Goal: Task Accomplishment & Management: Manage account settings

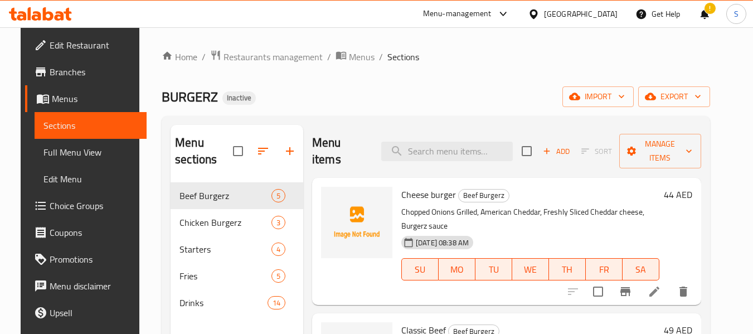
click at [427, 98] on div "BURGERZ Inactive import export" at bounding box center [436, 96] width 548 height 21
click at [57, 44] on span "Edit Restaurant" at bounding box center [94, 44] width 88 height 13
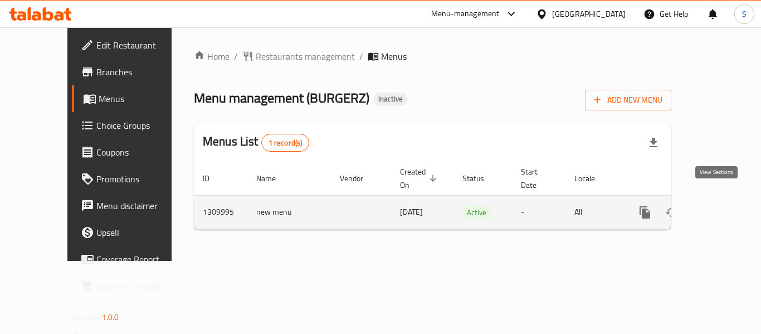
click at [723, 206] on icon "enhanced table" at bounding box center [725, 212] width 13 height 13
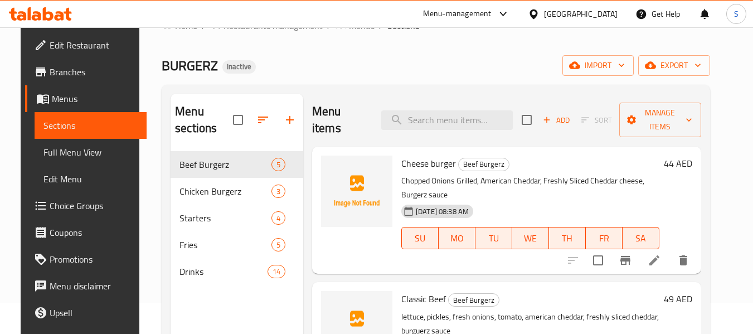
scroll to position [56, 0]
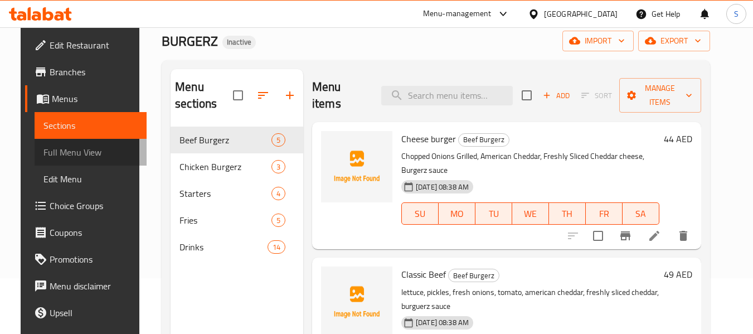
click at [70, 149] on span "Full Menu View" at bounding box center [90, 151] width 94 height 13
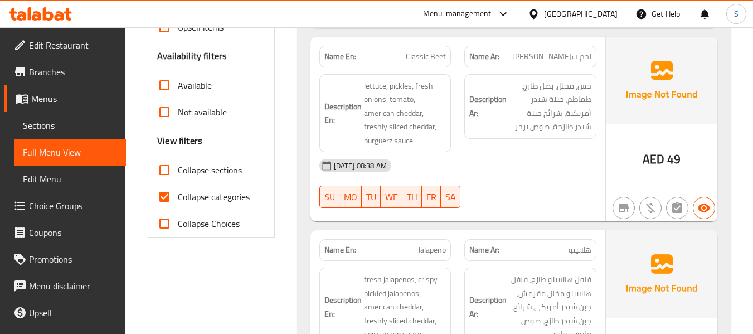
scroll to position [334, 0]
click at [176, 197] on input "Collapse categories" at bounding box center [164, 195] width 27 height 27
checkbox input "false"
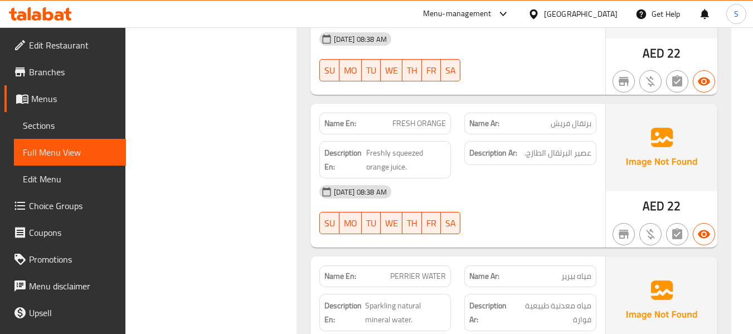
scroll to position [4124, 0]
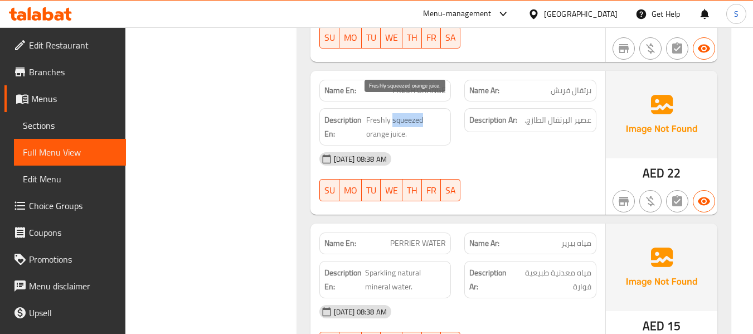
drag, startPoint x: 393, startPoint y: 111, endPoint x: 435, endPoint y: 101, distance: 43.4
click at [435, 113] on span "Freshly squeezed orange juice." at bounding box center [406, 126] width 80 height 27
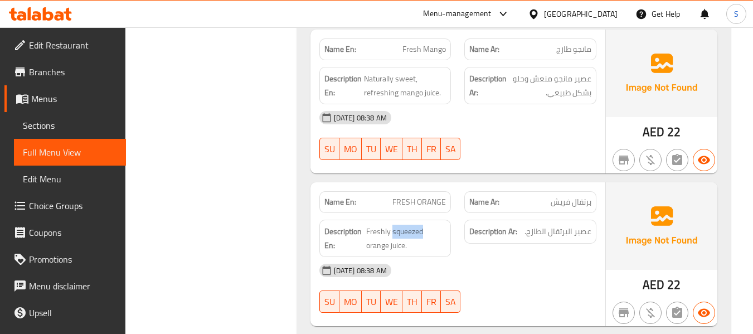
scroll to position [4069, 0]
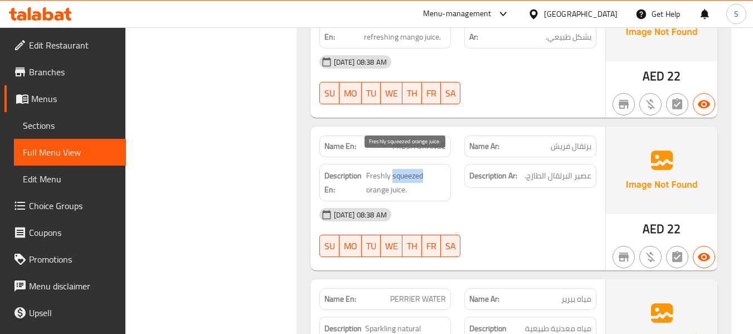
click at [405, 169] on span "Freshly squeezed orange juice." at bounding box center [406, 182] width 80 height 27
drag, startPoint x: 216, startPoint y: 174, endPoint x: 236, endPoint y: 178, distance: 19.9
click at [439, 140] on span "FRESH ORANGE" at bounding box center [419, 146] width 54 height 12
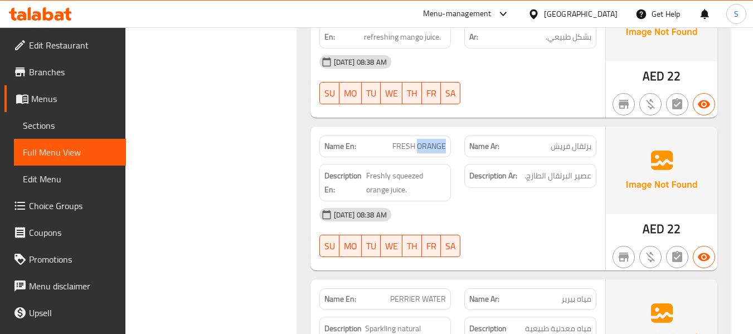
click at [439, 140] on span "FRESH ORANGE" at bounding box center [419, 146] width 54 height 12
copy span "FRESH ORANGE"
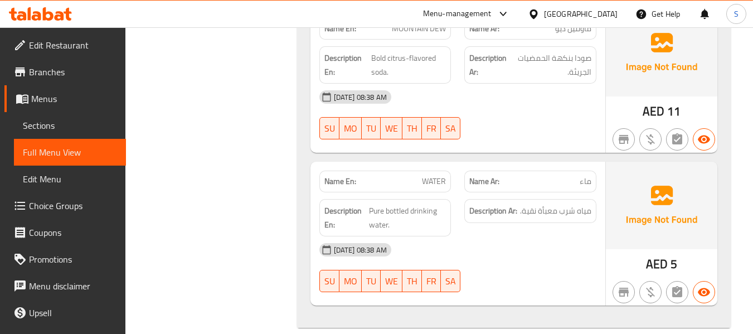
scroll to position [5258, 0]
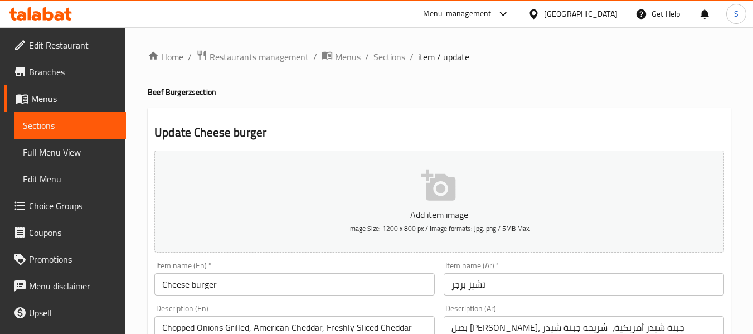
click at [395, 55] on span "Sections" at bounding box center [389, 56] width 32 height 13
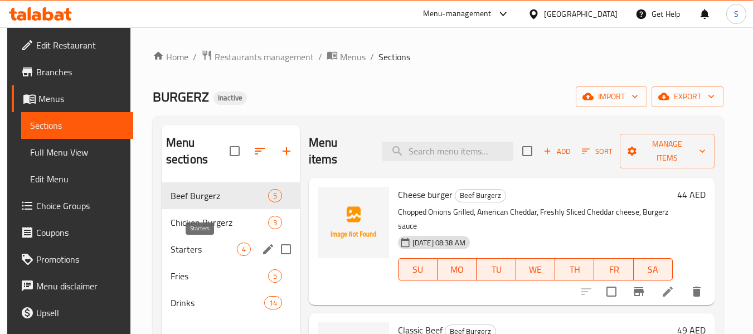
click at [182, 252] on span "Starters" at bounding box center [204, 248] width 66 height 13
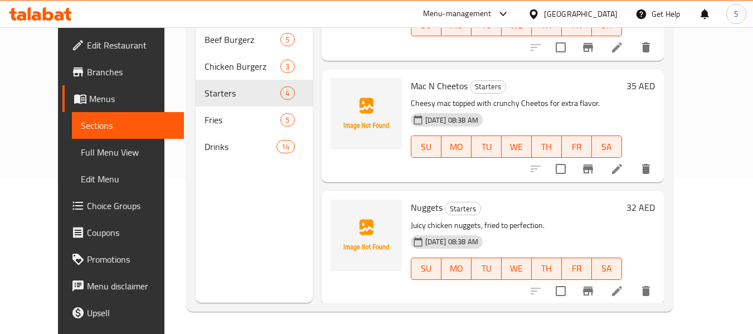
scroll to position [198, 0]
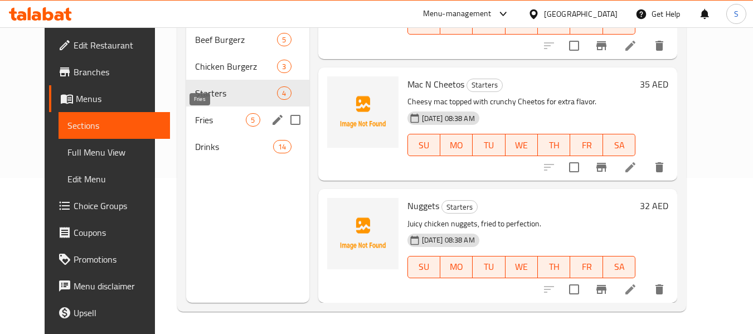
click at [195, 120] on span "Fries" at bounding box center [220, 119] width 51 height 13
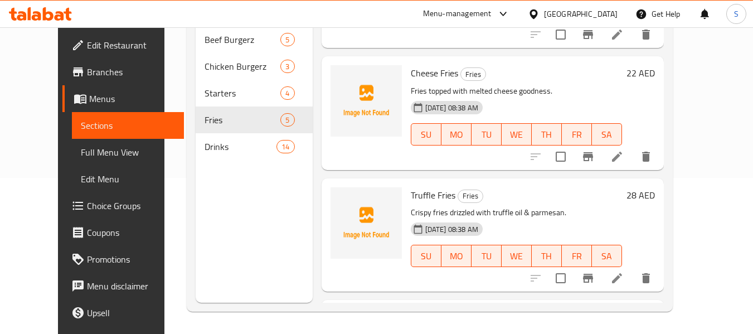
scroll to position [86, 0]
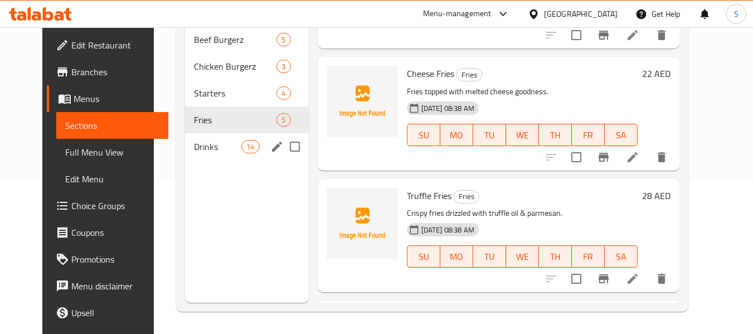
click at [206, 152] on span "Drinks" at bounding box center [217, 146] width 47 height 13
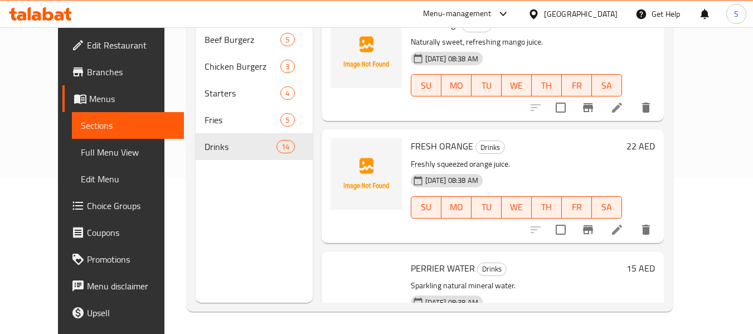
scroll to position [532, 0]
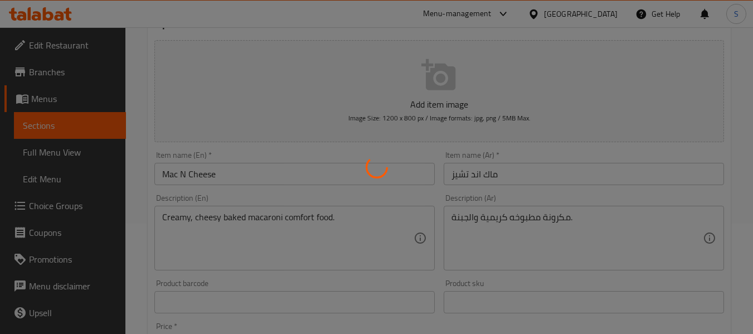
scroll to position [167, 0]
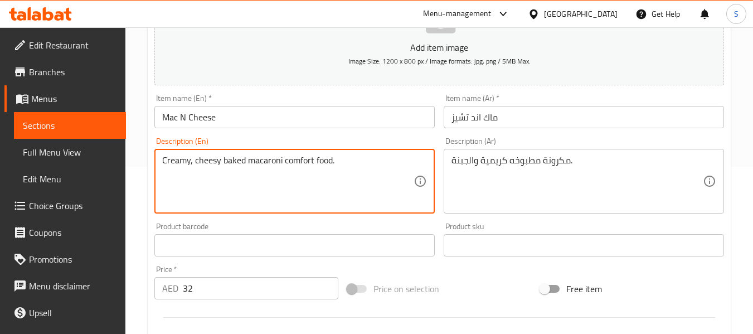
drag, startPoint x: 284, startPoint y: 164, endPoint x: 348, endPoint y: 163, distance: 64.1
type textarea "Creamy, cheesy baked macaroni"
click at [343, 118] on input "Mac N Cheese" at bounding box center [294, 117] width 280 height 22
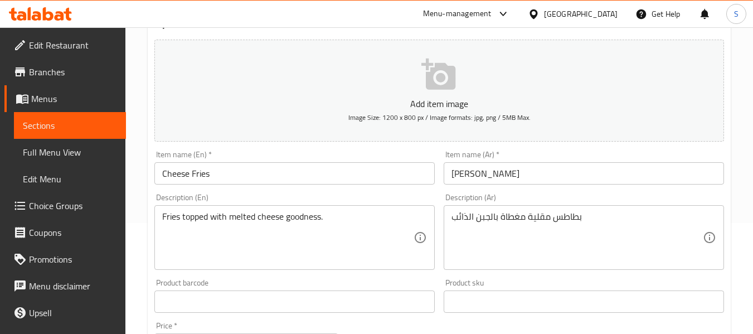
scroll to position [111, 0]
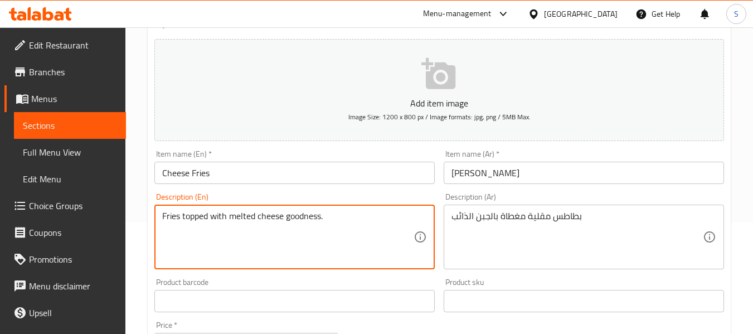
click at [300, 215] on textarea "Fries topped with melted cheese goodness." at bounding box center [287, 237] width 251 height 53
type textarea "Fries topped with melted cheese ."
click at [326, 181] on input "Cheese Fries" at bounding box center [294, 173] width 280 height 22
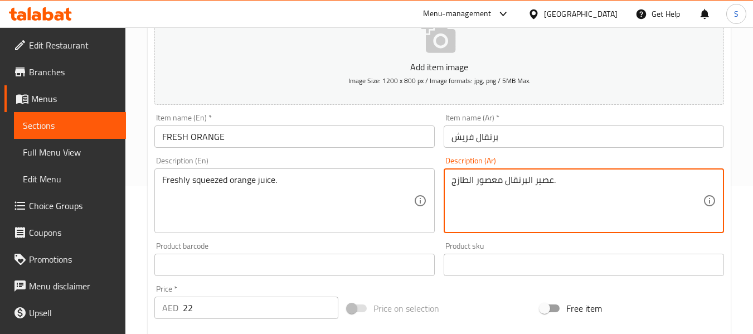
scroll to position [167, 0]
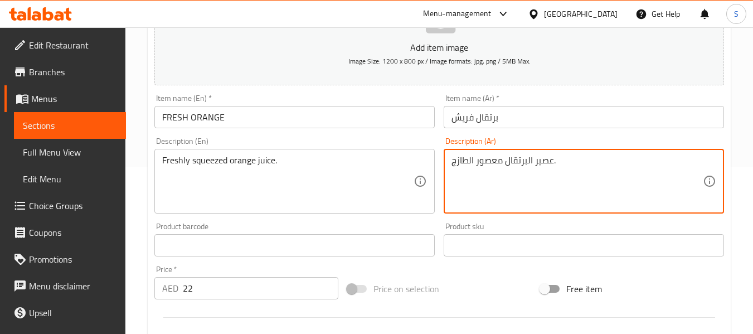
type textarea "عصير البرتقال معصور الطازج."
click at [303, 111] on div "Item name (En)   * FRESH ORANGE Item name (En) *" at bounding box center [294, 111] width 280 height 34
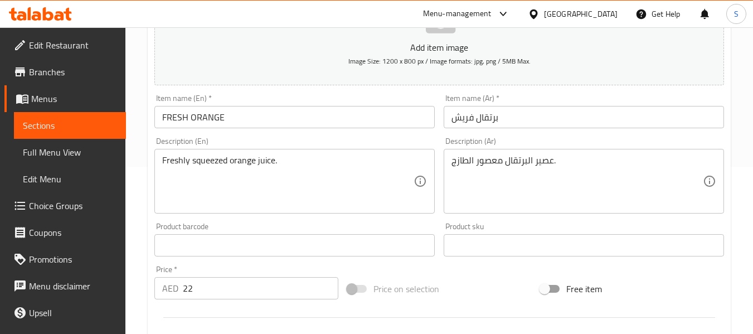
click at [300, 119] on input "FRESH ORANGE" at bounding box center [294, 117] width 280 height 22
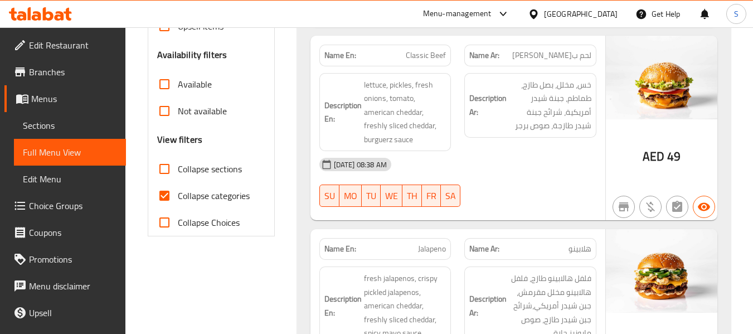
scroll to position [390, 0]
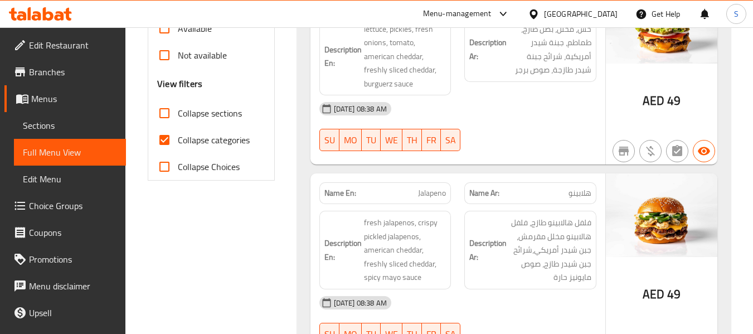
click at [217, 144] on span "Collapse categories" at bounding box center [214, 139] width 72 height 13
click at [178, 144] on input "Collapse categories" at bounding box center [164, 140] width 27 height 27
checkbox input "false"
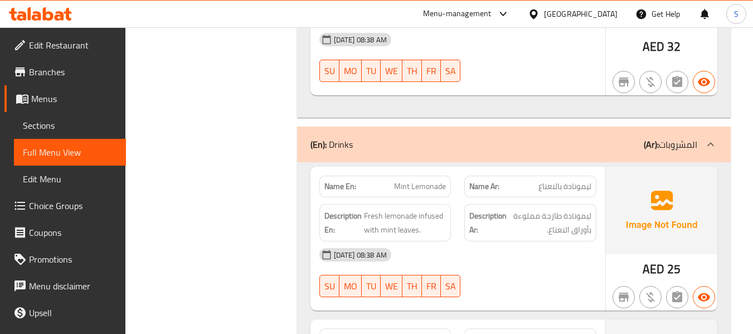
scroll to position [3252, 0]
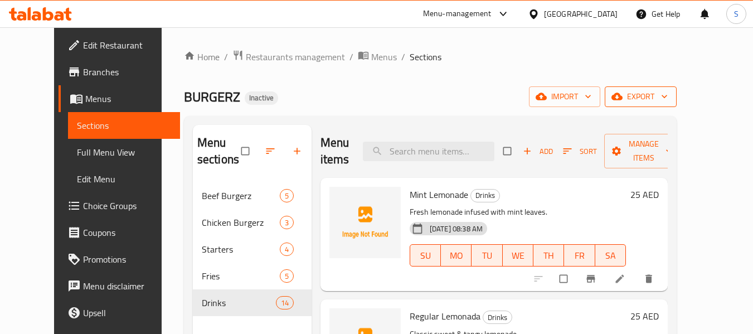
click at [668, 99] on span "export" at bounding box center [641, 97] width 54 height 14
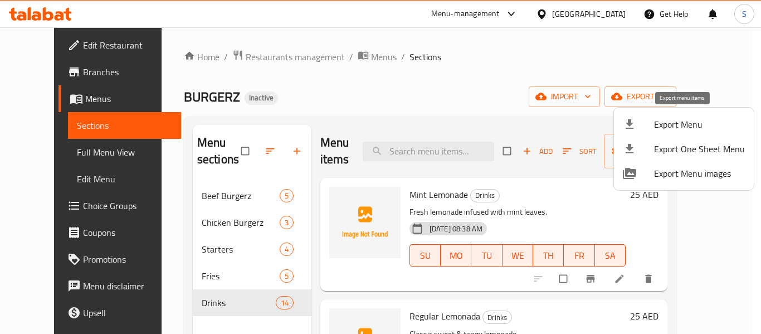
click at [655, 119] on span "Export Menu" at bounding box center [699, 124] width 91 height 13
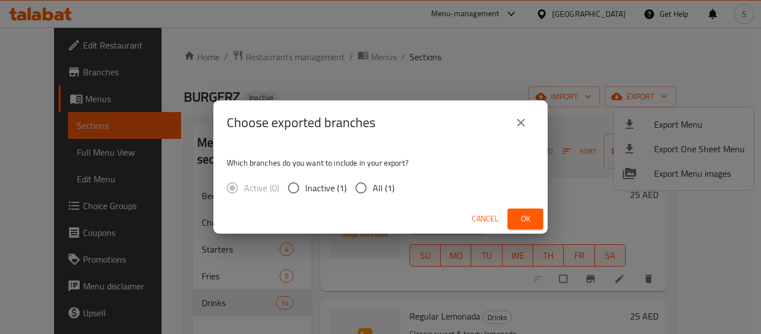
click at [373, 192] on span "All (1)" at bounding box center [384, 187] width 22 height 13
click at [373, 192] on input "All (1)" at bounding box center [360, 187] width 23 height 23
radio input "true"
click at [531, 219] on span "Ok" at bounding box center [526, 219] width 18 height 14
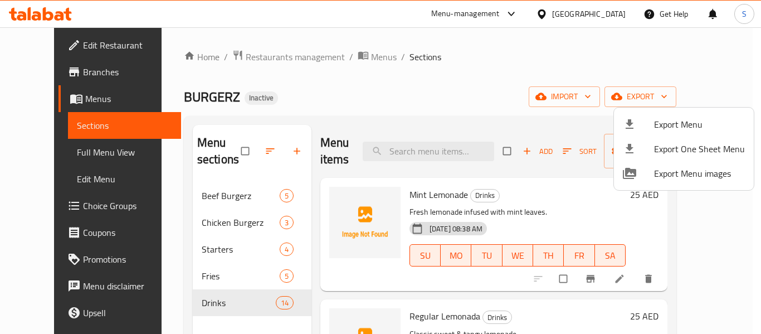
click at [407, 90] on div at bounding box center [380, 167] width 761 height 334
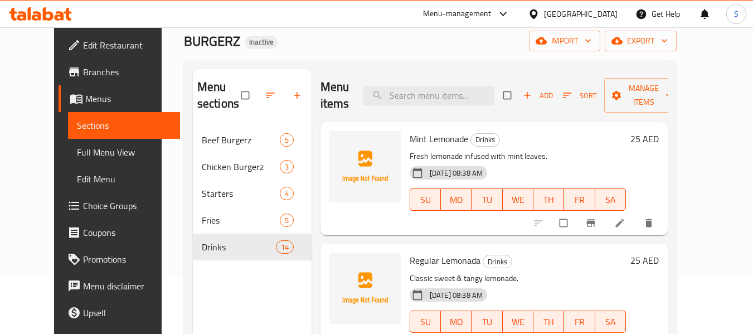
click at [425, 138] on span "Mint Lemonade" at bounding box center [439, 138] width 59 height 17
copy h6 "Mint Lemonade"
click at [410, 139] on span "Mint Lemonade" at bounding box center [439, 138] width 59 height 17
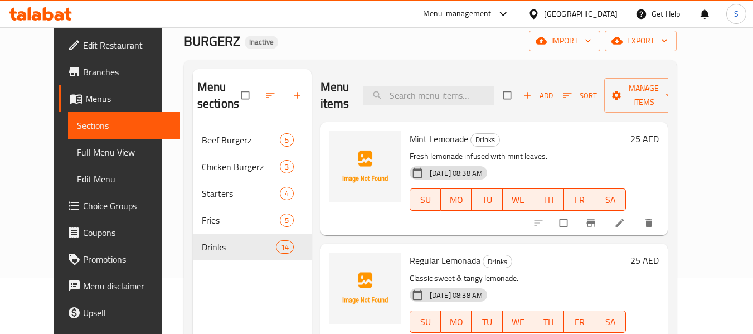
click at [410, 139] on span "Mint Lemonade" at bounding box center [439, 138] width 59 height 17
drag, startPoint x: 368, startPoint y: 67, endPoint x: 366, endPoint y: 72, distance: 6.0
click at [368, 67] on div "Menu sections Beef Burgerz 5 Chicken Burgerz 3 Starters 4 Fries 5 Drinks 14 Men…" at bounding box center [430, 236] width 493 height 352
click at [337, 147] on span "upload picture" at bounding box center [345, 146] width 22 height 11
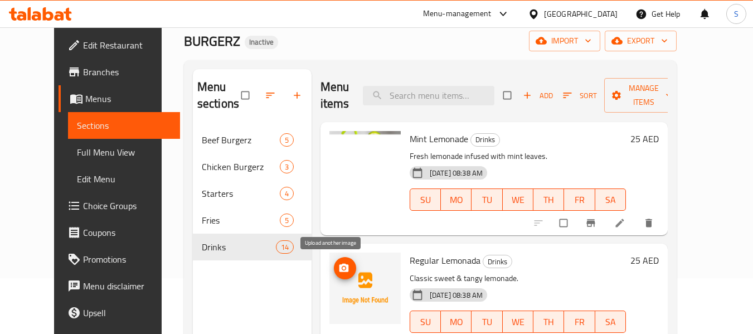
click at [342, 268] on circle "upload picture" at bounding box center [343, 268] width 3 height 3
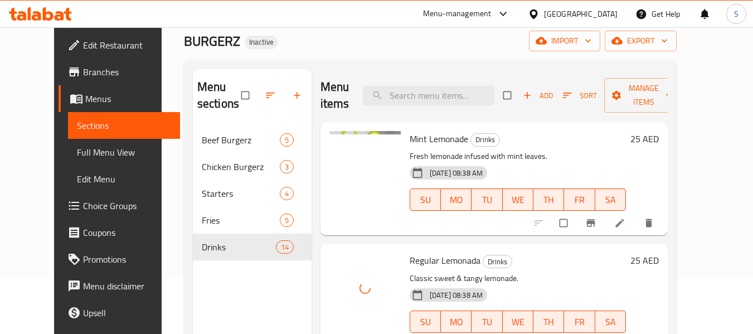
click at [450, 260] on span "Regular Lemonada" at bounding box center [445, 260] width 71 height 17
copy h6 "Regular Lemonada"
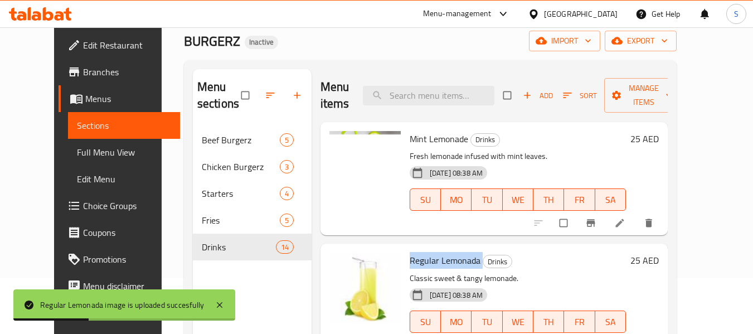
click at [399, 235] on div "Mint Lemonade Drinks Fresh lemonade infused with mint leaves. 04-09-2025 08:38 …" at bounding box center [493, 178] width 347 height 113
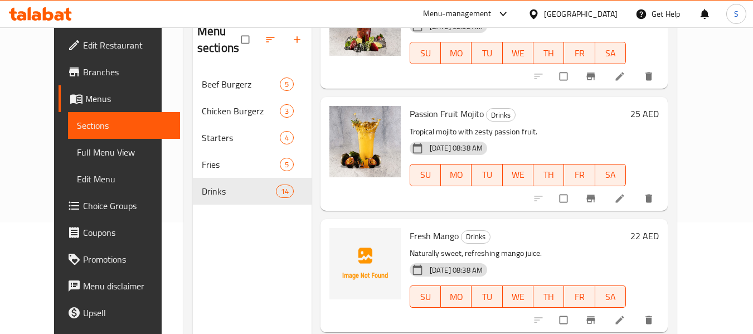
scroll to position [446, 0]
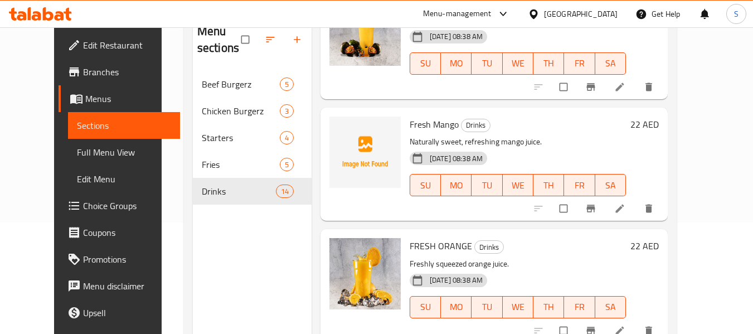
click at [426, 126] on span "Fresh Mango" at bounding box center [434, 124] width 49 height 17
copy h6 "Mango"
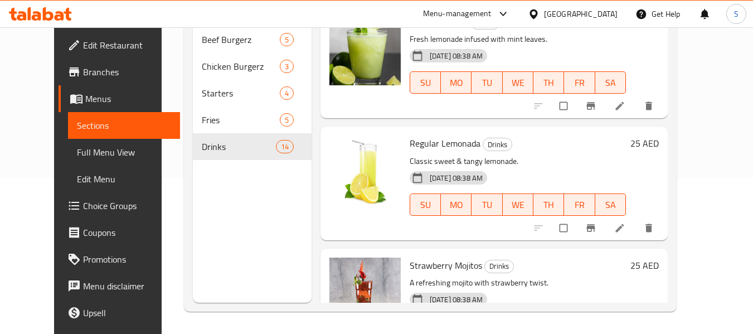
scroll to position [0, 0]
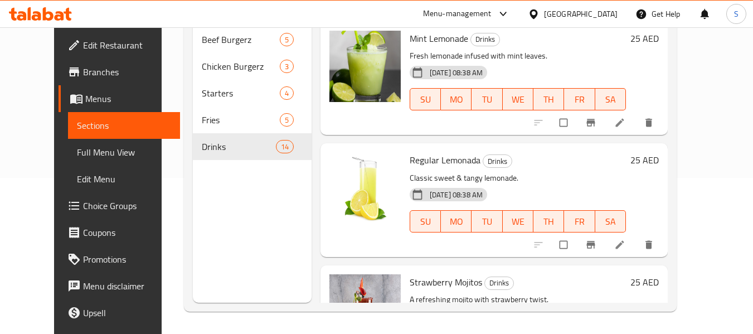
click at [415, 148] on div "Regular Lemonada Drinks Classic sweet & tangy lemonade. 04-09-2025 08:38 AM SU …" at bounding box center [517, 200] width 225 height 104
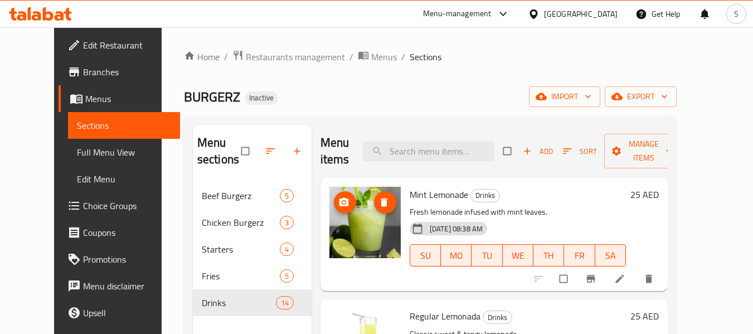
click at [342, 202] on circle "upload picture" at bounding box center [343, 202] width 3 height 3
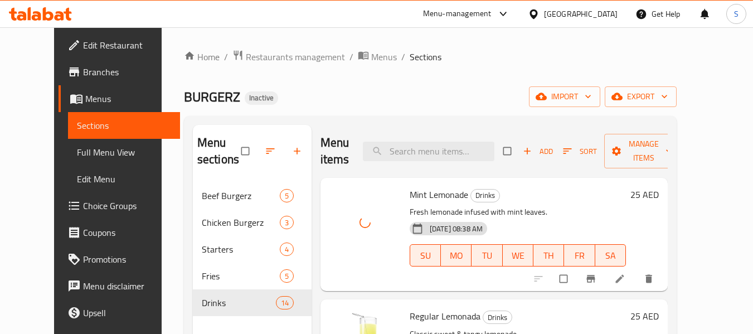
scroll to position [111, 0]
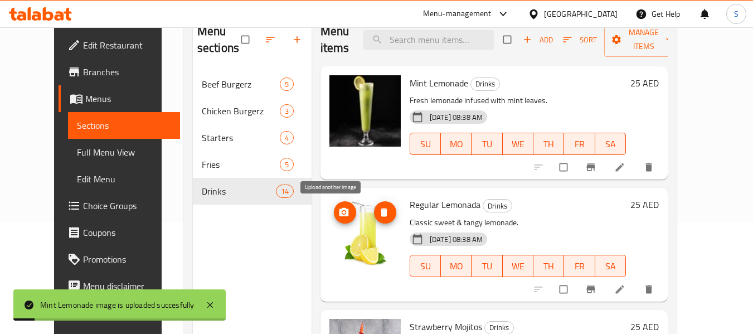
click at [339, 215] on icon "upload picture" at bounding box center [343, 212] width 9 height 8
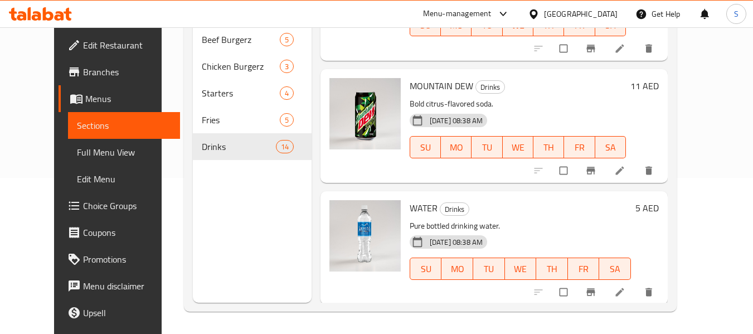
scroll to position [1415, 0]
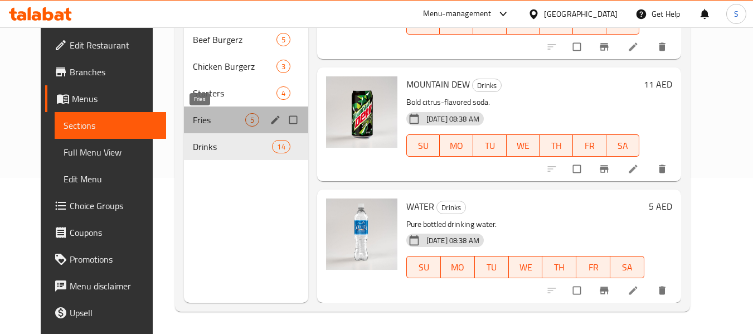
click at [221, 125] on span "Fries" at bounding box center [219, 119] width 52 height 13
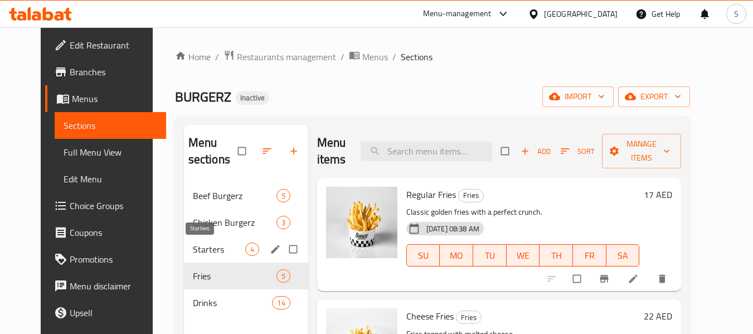
drag, startPoint x: 212, startPoint y: 251, endPoint x: 220, endPoint y: 251, distance: 7.3
click at [213, 251] on span "Starters" at bounding box center [219, 248] width 52 height 13
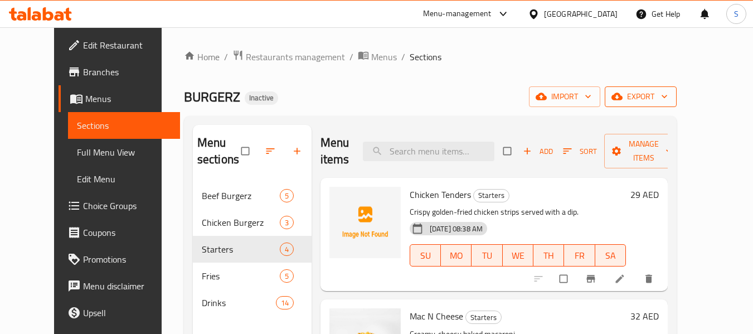
click at [677, 105] on button "export" at bounding box center [641, 96] width 72 height 21
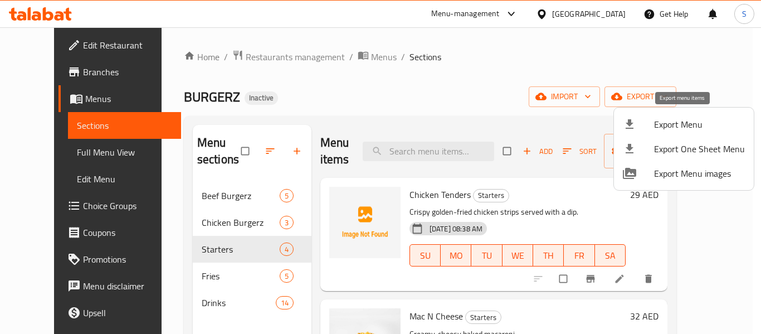
click at [670, 118] on span "Export Menu" at bounding box center [699, 124] width 91 height 13
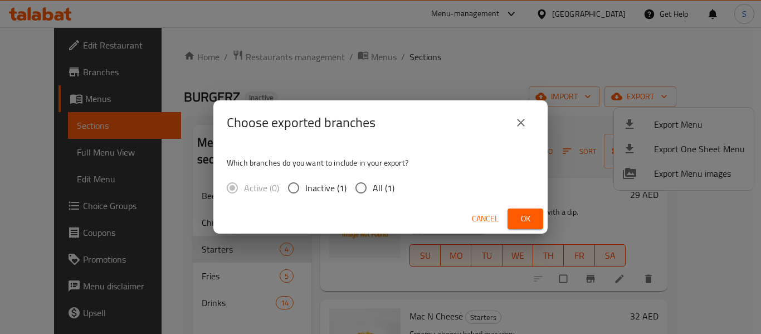
click at [375, 184] on span "All (1)" at bounding box center [384, 187] width 22 height 13
click at [373, 184] on input "All (1)" at bounding box center [360, 187] width 23 height 23
radio input "true"
click at [523, 217] on span "Ok" at bounding box center [526, 219] width 18 height 14
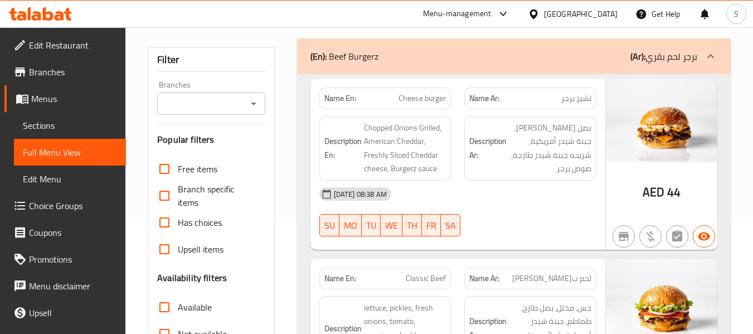
scroll to position [223, 0]
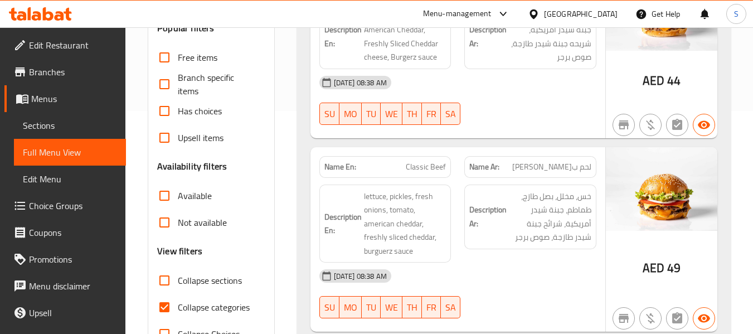
drag, startPoint x: 195, startPoint y: 308, endPoint x: 329, endPoint y: 249, distance: 147.2
click at [195, 308] on span "Collapse categories" at bounding box center [214, 306] width 72 height 13
click at [178, 308] on input "Collapse categories" at bounding box center [164, 307] width 27 height 27
checkbox input "false"
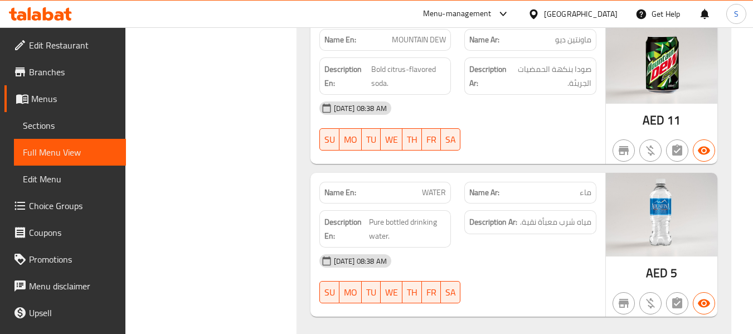
scroll to position [0, 0]
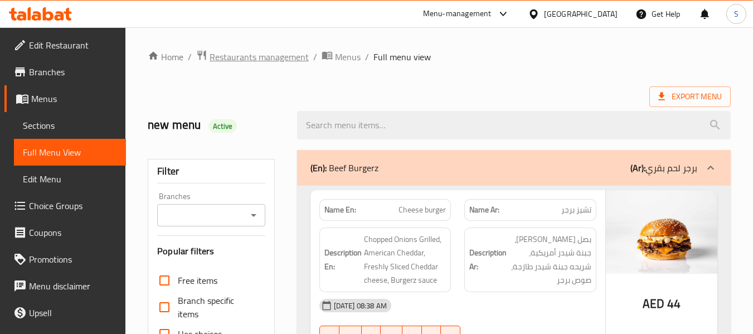
click at [251, 62] on span "Restaurants management" at bounding box center [259, 56] width 99 height 13
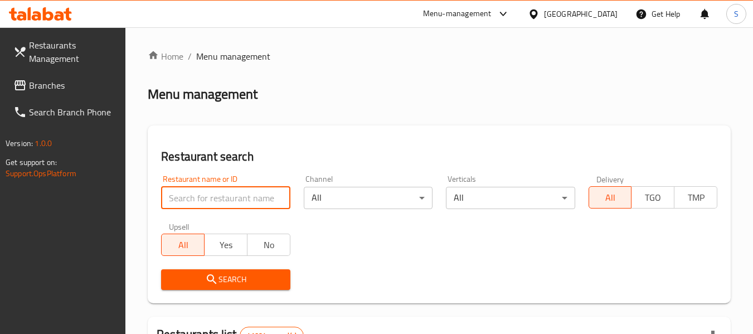
paste input "705298"
type input "705298"
click button "Search" at bounding box center [225, 279] width 129 height 21
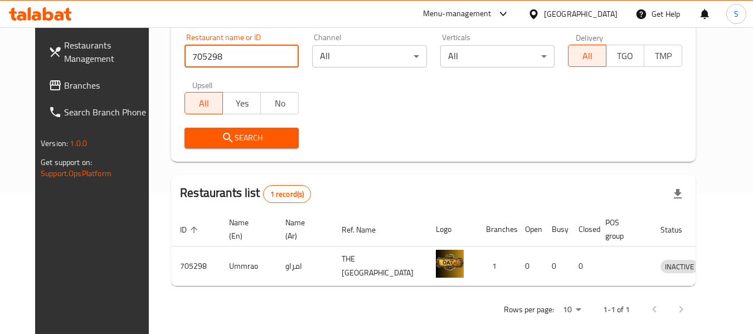
scroll to position [154, 0]
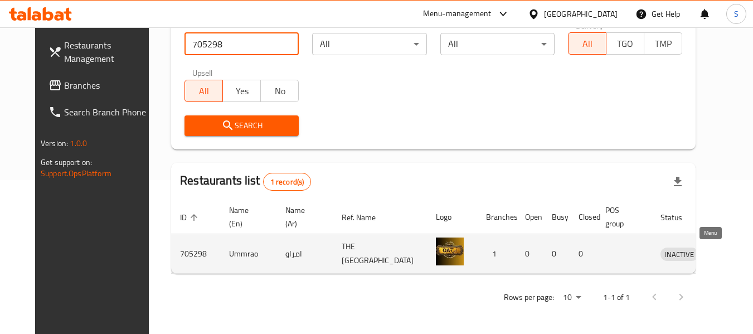
click at [728, 254] on icon "enhanced table" at bounding box center [730, 254] width 4 height 4
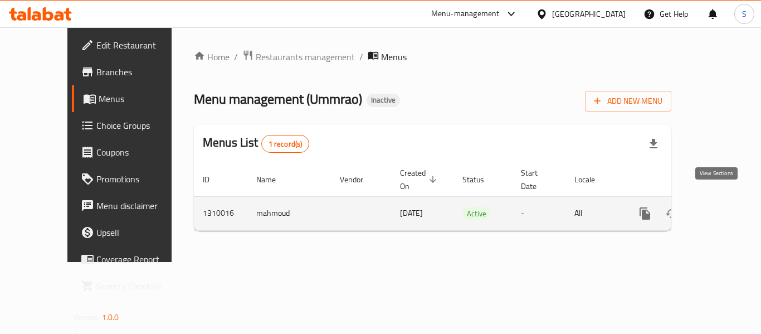
click at [719, 207] on icon "enhanced table" at bounding box center [725, 213] width 13 height 13
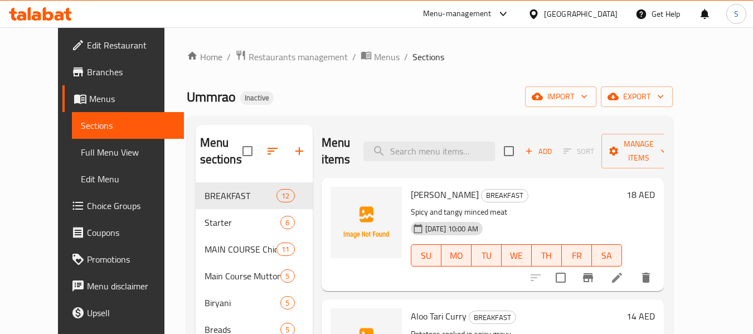
click at [426, 108] on div "Home / Restaurants management / Menus / Sections Ummrao Inactive import export …" at bounding box center [430, 270] width 486 height 440
click at [664, 97] on span "export" at bounding box center [637, 97] width 54 height 14
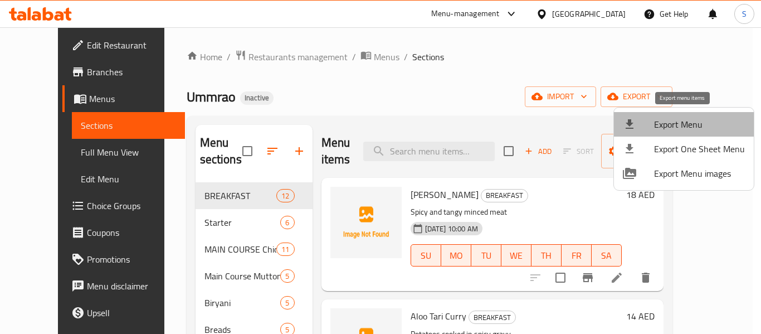
click at [687, 124] on span "Export Menu" at bounding box center [699, 124] width 91 height 13
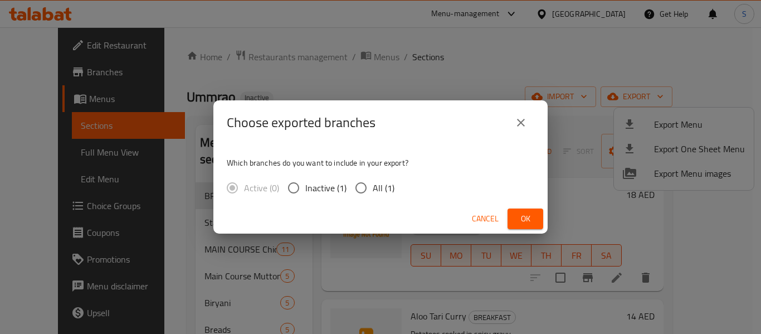
click at [365, 183] on input "All (1)" at bounding box center [360, 187] width 23 height 23
radio input "true"
click at [519, 218] on span "Ok" at bounding box center [526, 219] width 18 height 14
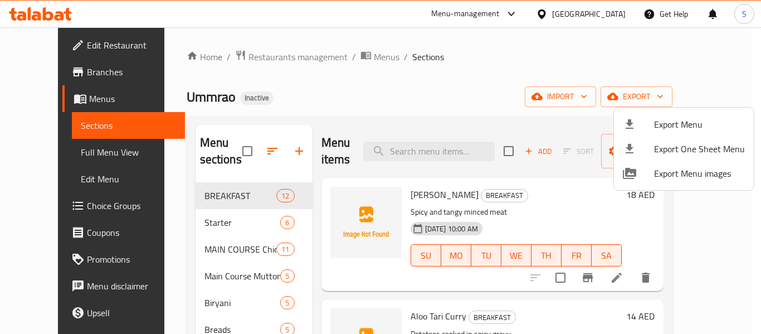
click at [443, 42] on div at bounding box center [380, 167] width 761 height 334
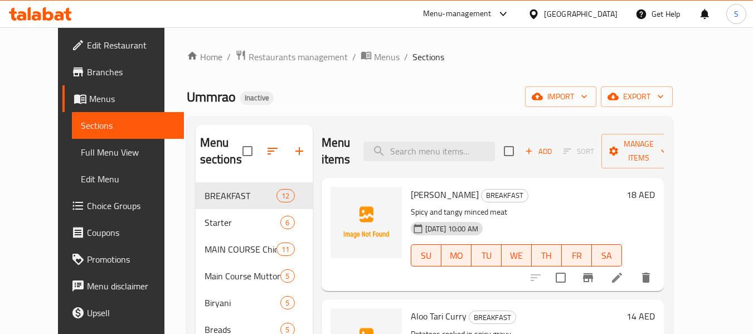
click at [87, 48] on span "Edit Restaurant" at bounding box center [131, 44] width 88 height 13
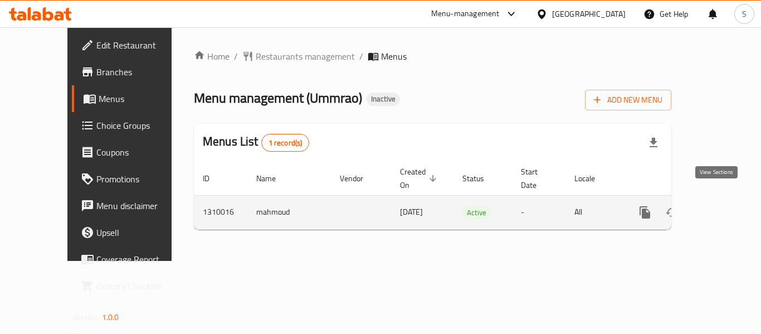
click at [721, 207] on icon "enhanced table" at bounding box center [726, 212] width 10 height 10
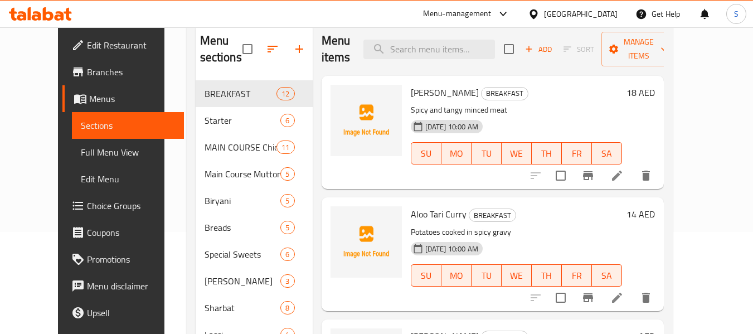
scroll to position [111, 0]
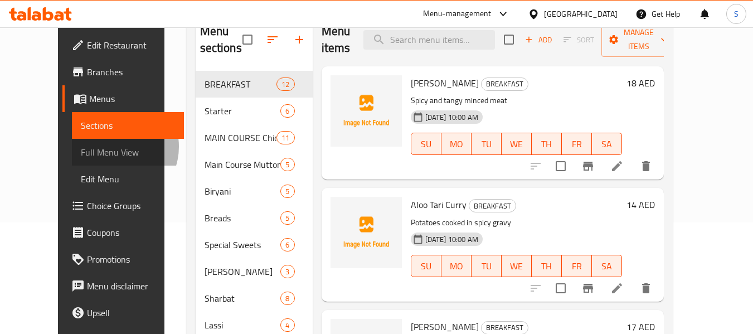
click at [81, 147] on span "Full Menu View" at bounding box center [128, 151] width 94 height 13
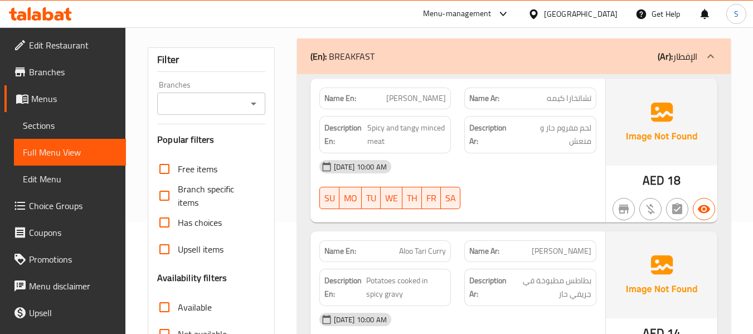
scroll to position [279, 0]
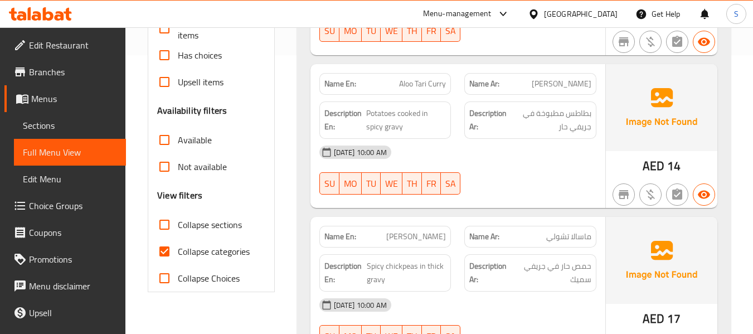
click at [198, 253] on span "Collapse categories" at bounding box center [214, 251] width 72 height 13
click at [159, 255] on input "Collapse categories" at bounding box center [164, 251] width 27 height 27
checkbox input "false"
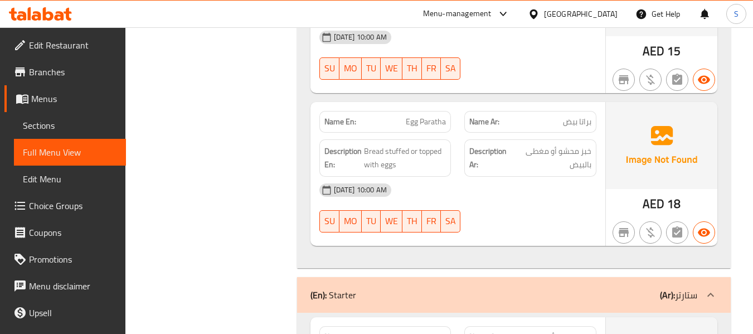
scroll to position [1784, 0]
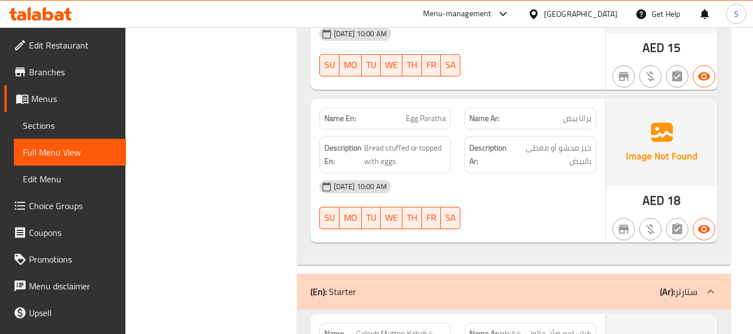
click at [445, 114] on span "Egg Paratha" at bounding box center [426, 119] width 40 height 12
copy span "Egg Paratha"
click at [393, 145] on span "Bread stuffed or topped with eggs" at bounding box center [405, 154] width 82 height 27
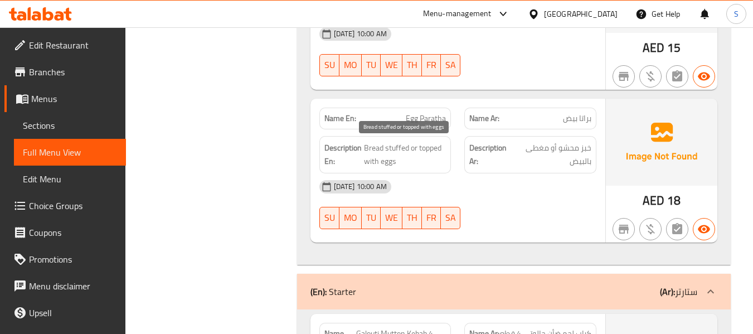
click at [393, 145] on span "Bread stuffed or topped with eggs" at bounding box center [405, 154] width 82 height 27
copy span "stuffed"
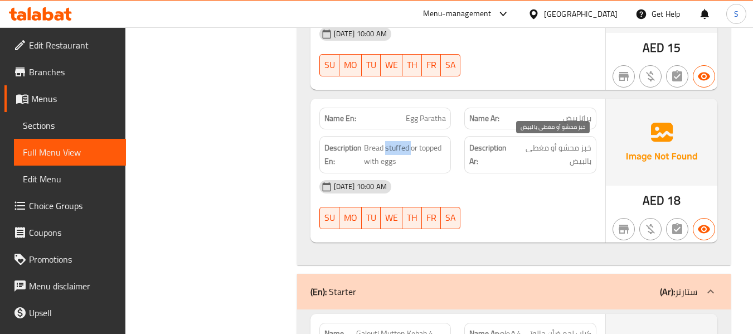
click at [577, 154] on span "خبز محشو أو مغطى بالبيض" at bounding box center [552, 154] width 78 height 27
click at [563, 144] on span "خبز محشو أو مغطى بالبيض" at bounding box center [552, 154] width 78 height 27
copy span "محشو"
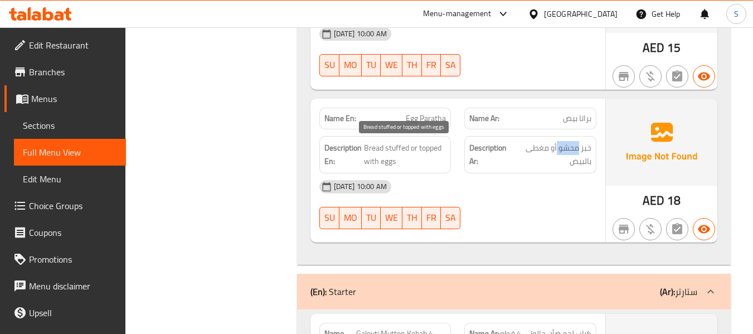
click at [421, 149] on span "Bread stuffed or topped with eggs" at bounding box center [405, 154] width 82 height 27
copy span "topped"
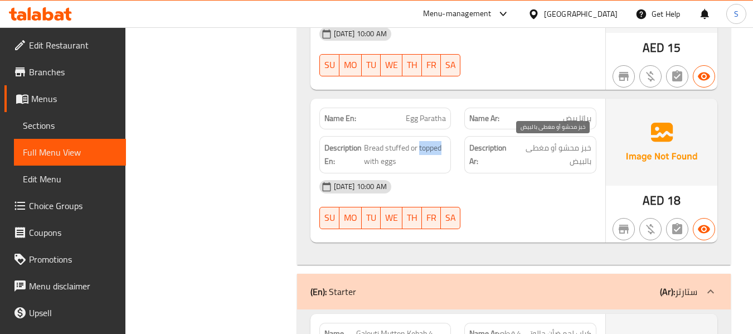
click at [546, 149] on span "خبز محشو أو مغطى بالبيض" at bounding box center [552, 154] width 78 height 27
copy span "مغطى"
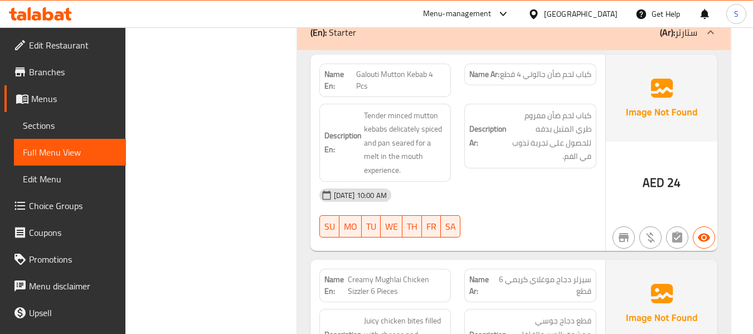
scroll to position [2062, 0]
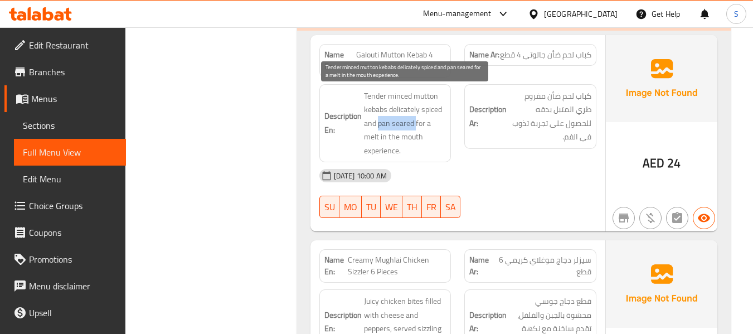
drag, startPoint x: 377, startPoint y: 125, endPoint x: 416, endPoint y: 123, distance: 39.1
click at [416, 123] on span "Tender minced mutton kebabs delicately spiced and pan seared for a melt in the …" at bounding box center [405, 123] width 82 height 69
copy span "pan seared"
click at [396, 120] on span "Tender minced mutton kebabs delicately spiced and pan seared for a melt in the …" at bounding box center [405, 123] width 82 height 69
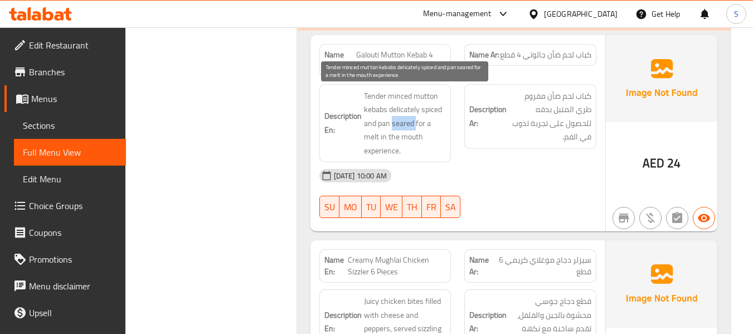
click at [404, 126] on span "Tender minced mutton kebabs delicately spiced and pan seared for a melt in the …" at bounding box center [405, 123] width 82 height 69
drag, startPoint x: 377, startPoint y: 129, endPoint x: 414, endPoint y: 122, distance: 37.5
click at [414, 122] on span "Tender minced mutton kebabs delicately spiced and pan seared for a melt in the …" at bounding box center [405, 123] width 82 height 69
copy span "pan seared"
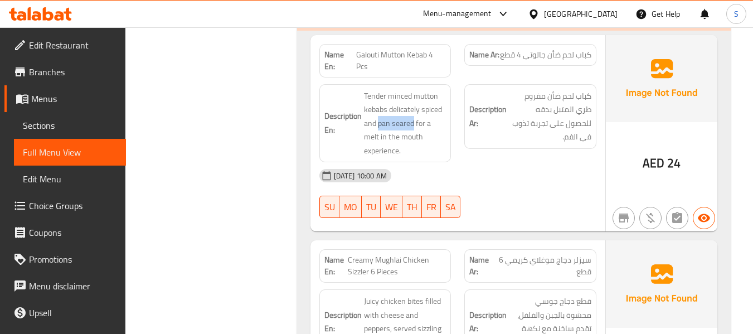
drag, startPoint x: 246, startPoint y: 82, endPoint x: 259, endPoint y: 83, distance: 12.3
click at [373, 56] on span "Galouti Mutton Kebab 4 Pcs" at bounding box center [401, 60] width 90 height 23
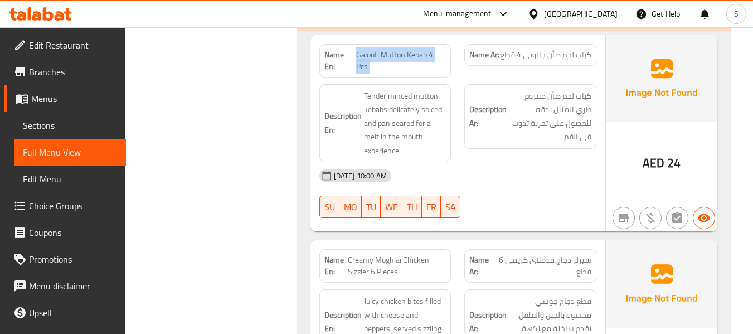
copy span "Galouti Mutton Kebab 4 Pcs"
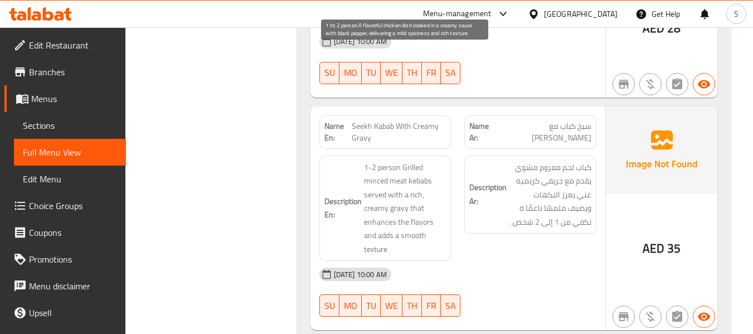
scroll to position [3901, 0]
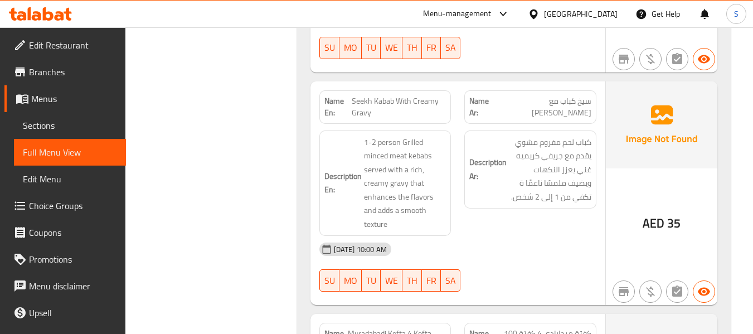
click at [403, 95] on span "Seekh Kabab With Creamy Gravy" at bounding box center [399, 106] width 94 height 23
copy span "Seekh Kabab With Creamy Gravy"
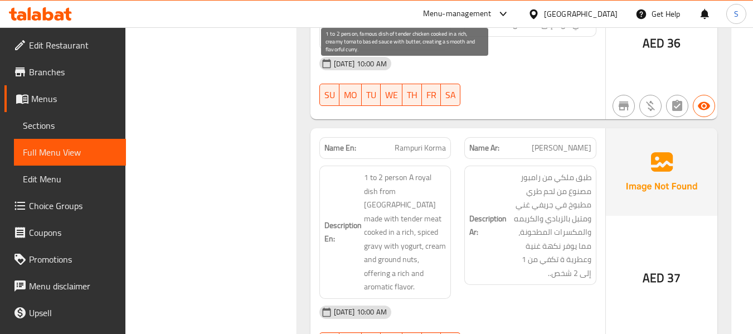
scroll to position [4515, 0]
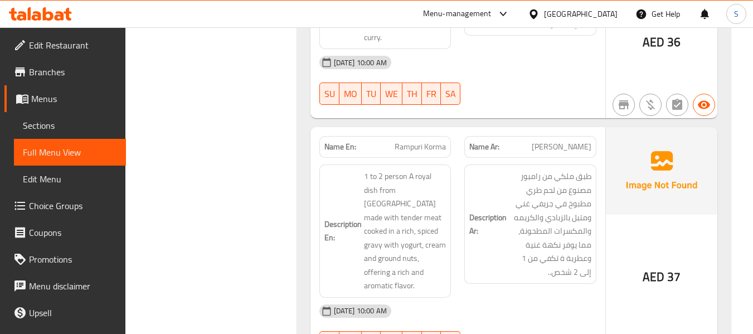
click at [417, 141] on span "Rampuri Korma" at bounding box center [420, 147] width 51 height 12
copy span "Rampuri Korma"
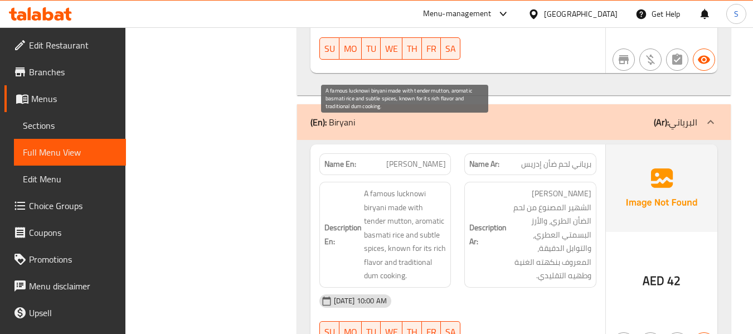
scroll to position [6911, 0]
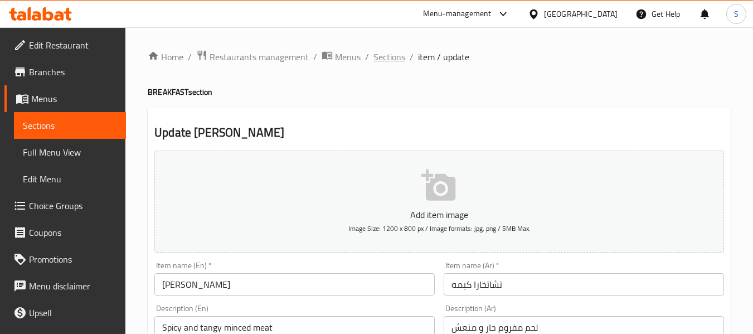
click at [396, 57] on span "Sections" at bounding box center [389, 56] width 32 height 13
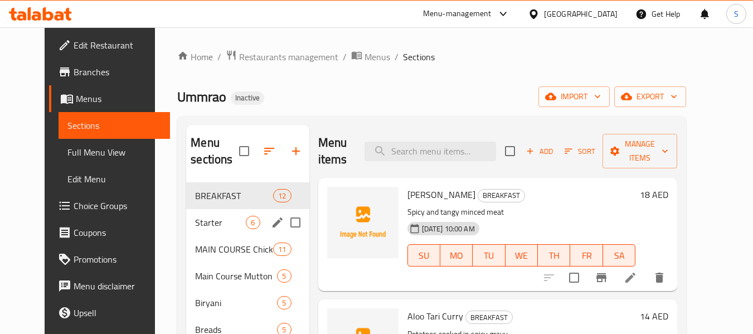
click at [198, 218] on span "Starter" at bounding box center [220, 222] width 51 height 13
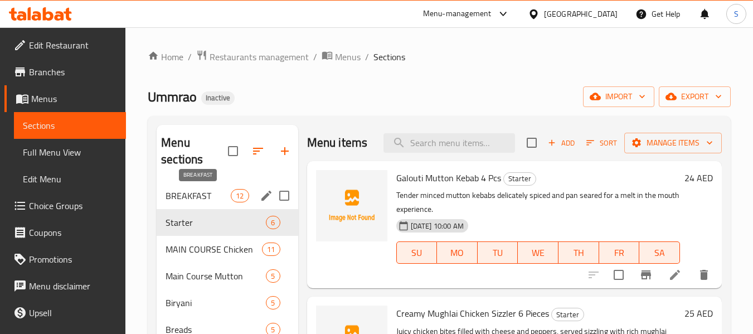
click at [198, 192] on span "BREAKFAST" at bounding box center [198, 195] width 65 height 13
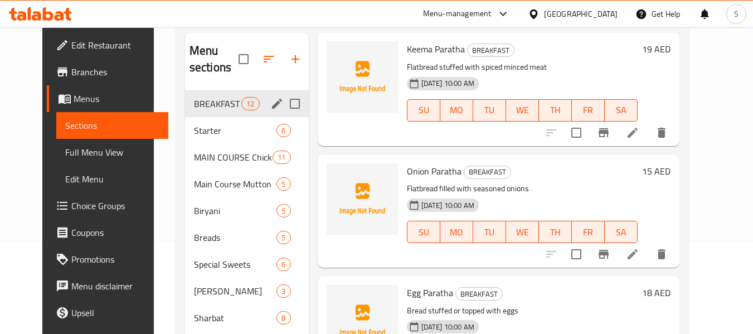
scroll to position [67, 0]
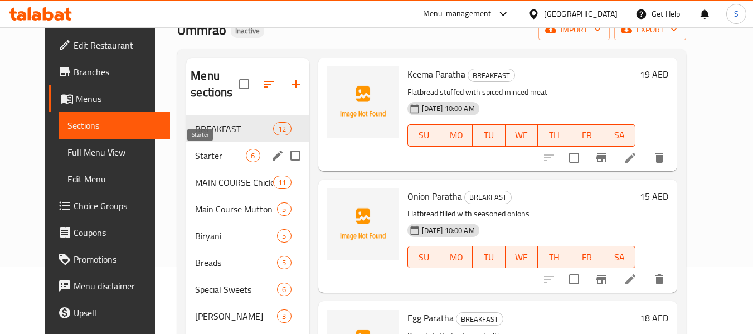
click at [195, 154] on span "Starter" at bounding box center [220, 155] width 51 height 13
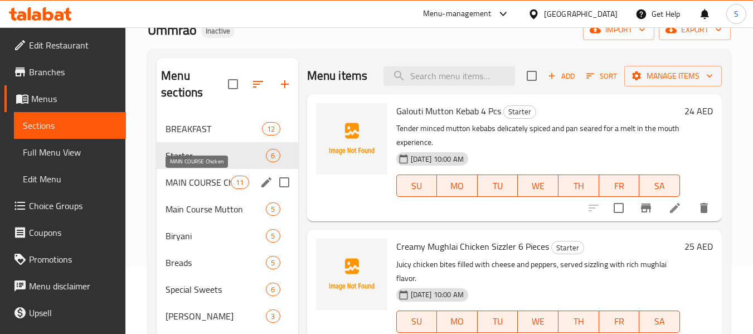
click at [212, 182] on span "MAIN COURSE Chicken" at bounding box center [198, 182] width 65 height 13
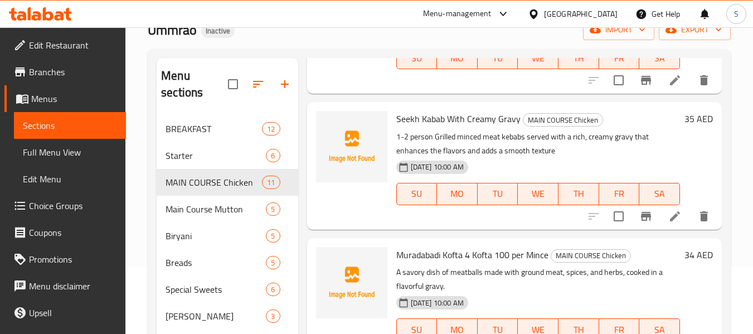
scroll to position [396, 0]
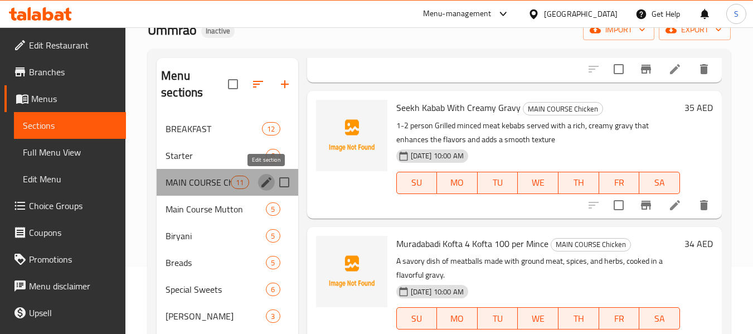
click at [264, 184] on icon "edit" at bounding box center [266, 182] width 10 height 10
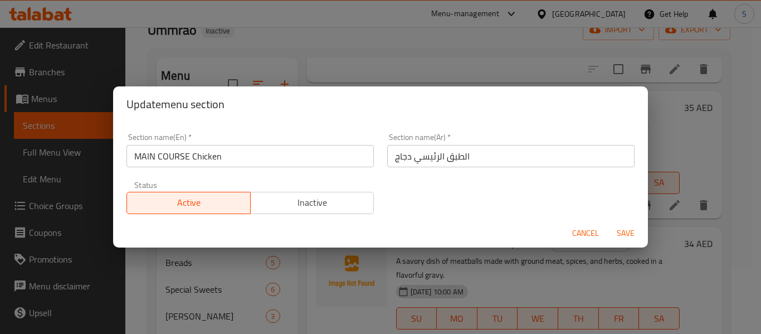
click at [215, 161] on input "MAIN COURSE Chicken" at bounding box center [250, 156] width 247 height 22
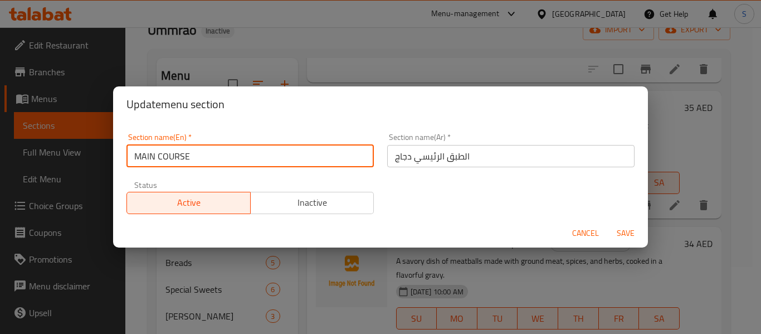
type input "MAIN COURSE"
click at [400, 162] on input "الطبق الرئيسي دجاج" at bounding box center [510, 156] width 247 height 22
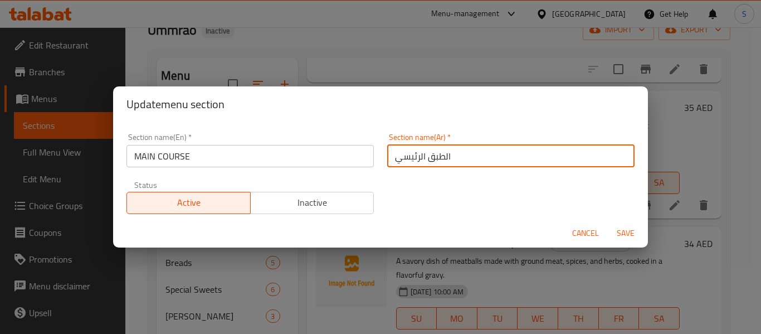
type input "الطبق الرئيسي"
click at [608, 223] on button "Save" at bounding box center [626, 233] width 36 height 21
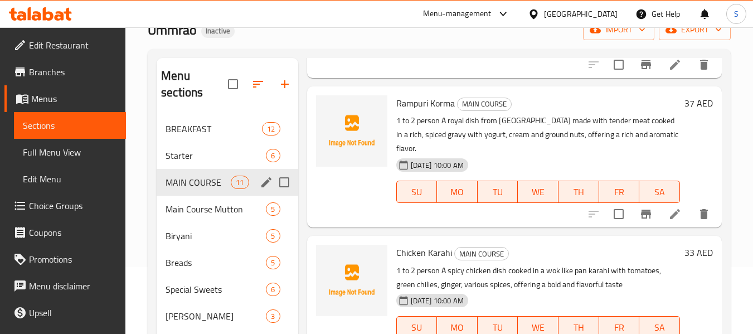
scroll to position [859, 0]
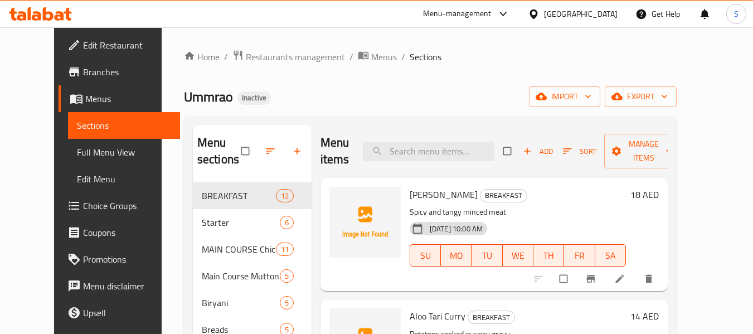
click at [83, 202] on span "Choice Groups" at bounding box center [127, 205] width 88 height 13
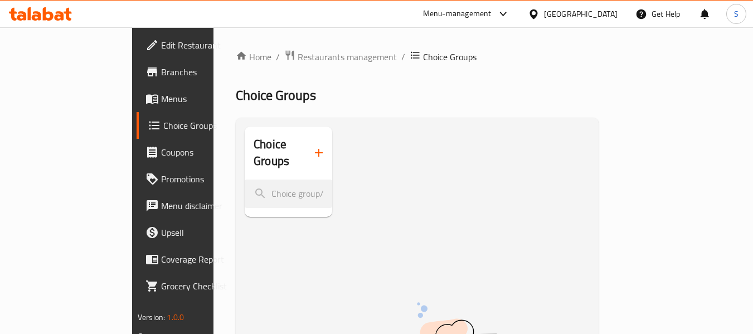
click at [312, 149] on icon "button" at bounding box center [318, 152] width 13 height 13
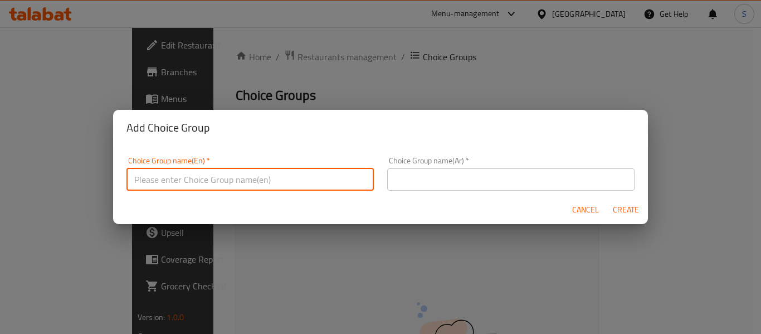
click at [285, 183] on input "text" at bounding box center [250, 179] width 247 height 22
type input "choices:"
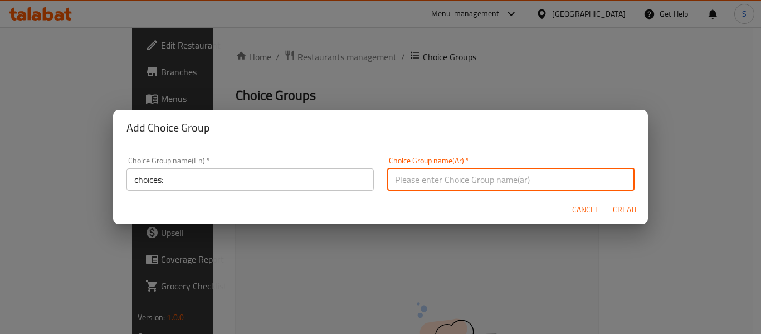
click at [424, 182] on input "text" at bounding box center [510, 179] width 247 height 22
type input "إختيارات"
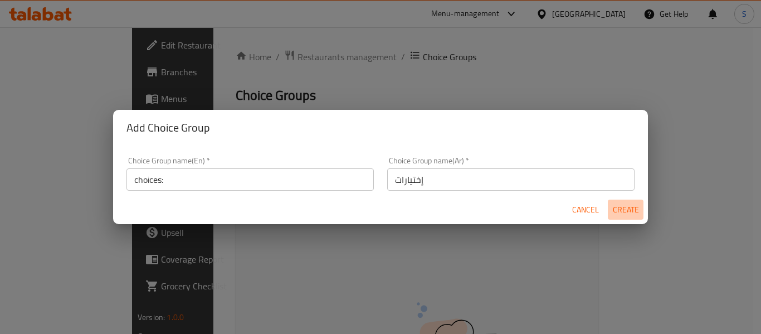
click at [625, 211] on span "Create" at bounding box center [626, 210] width 27 height 14
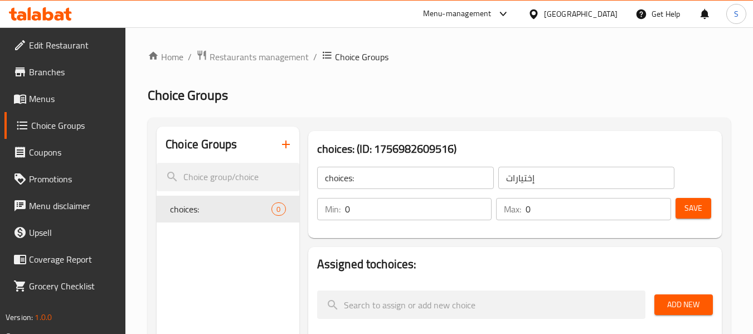
click at [390, 206] on input "0" at bounding box center [418, 209] width 147 height 22
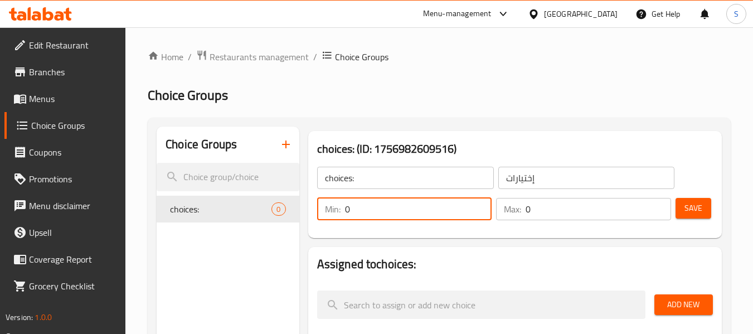
click at [390, 206] on input "0" at bounding box center [418, 209] width 147 height 22
type input "1"
click at [588, 210] on input "0" at bounding box center [598, 209] width 145 height 22
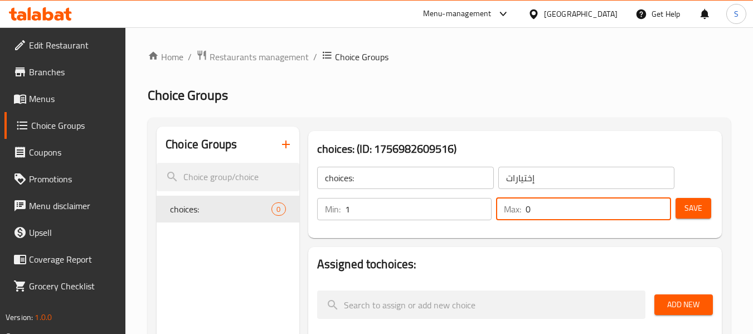
click at [588, 210] on input "0" at bounding box center [598, 209] width 145 height 22
type input "1"
click at [705, 202] on button "Save" at bounding box center [694, 208] width 36 height 21
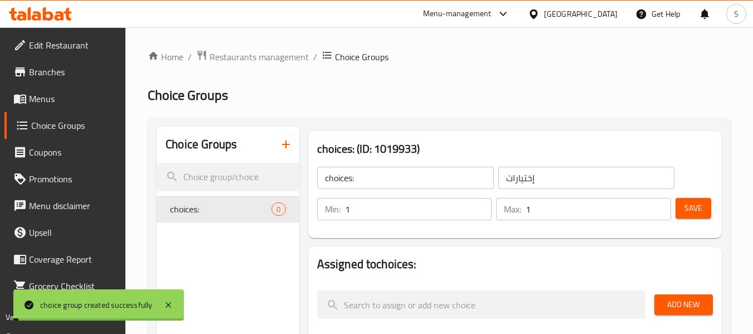
scroll to position [111, 0]
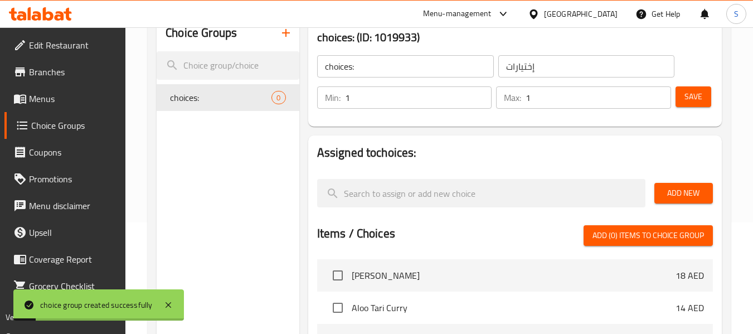
click at [681, 200] on span "Add New" at bounding box center [683, 193] width 41 height 14
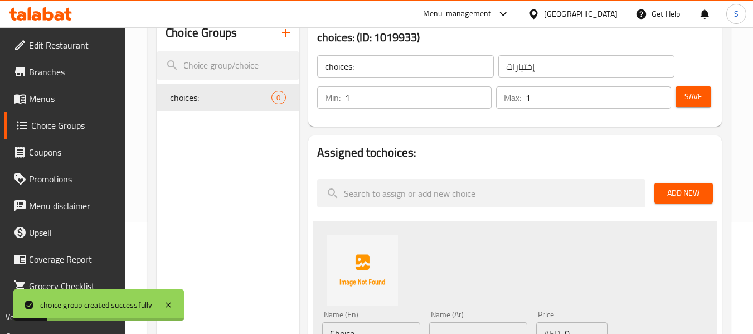
scroll to position [223, 0]
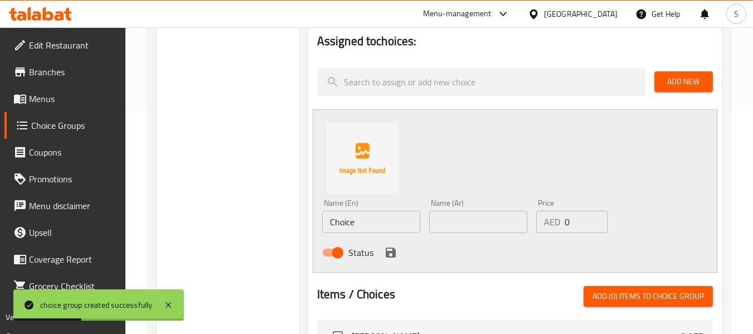
click at [388, 211] on input "Choice" at bounding box center [371, 222] width 98 height 22
paste input "stuffed"
type input "stuffed"
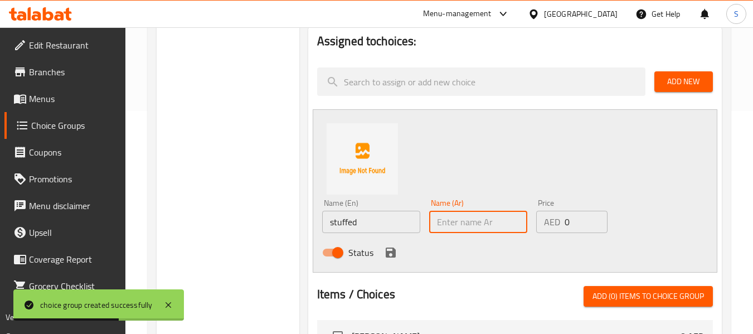
click at [479, 213] on input "text" at bounding box center [478, 222] width 98 height 22
paste input "محشو"
type input "محشو"
click at [388, 257] on icon "save" at bounding box center [391, 252] width 10 height 10
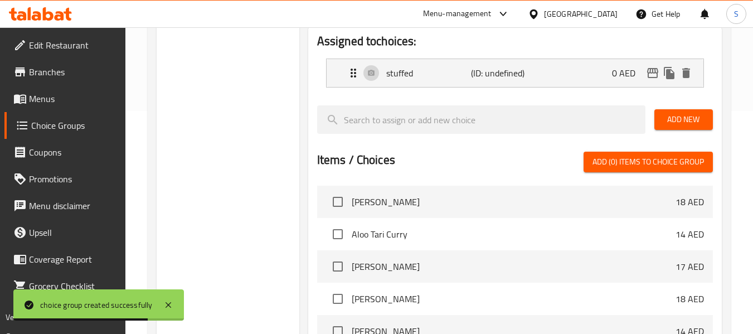
click at [675, 125] on span "Add New" at bounding box center [683, 120] width 41 height 14
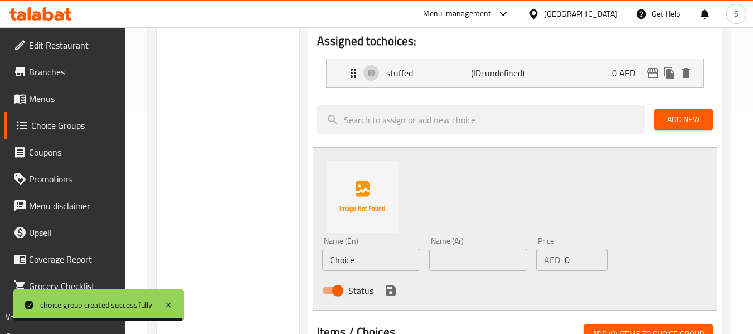
click at [383, 266] on input "Choice" at bounding box center [371, 260] width 98 height 22
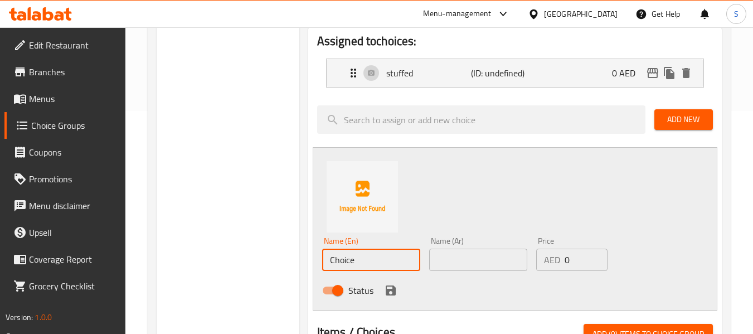
paste input "topped"
type input "topped"
click at [489, 260] on input "text" at bounding box center [478, 260] width 98 height 22
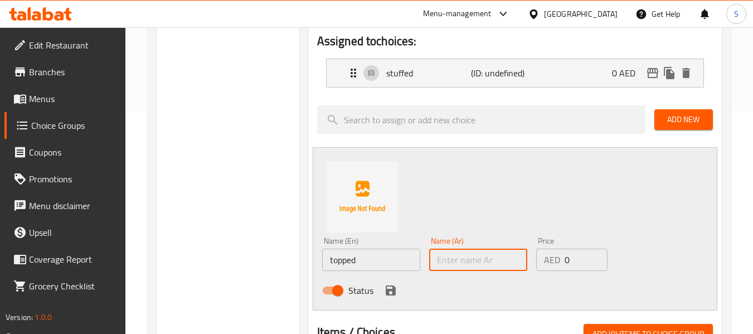
paste input "مغطى"
type input "مغطى"
click at [397, 283] on div "Status" at bounding box center [479, 290] width 322 height 30
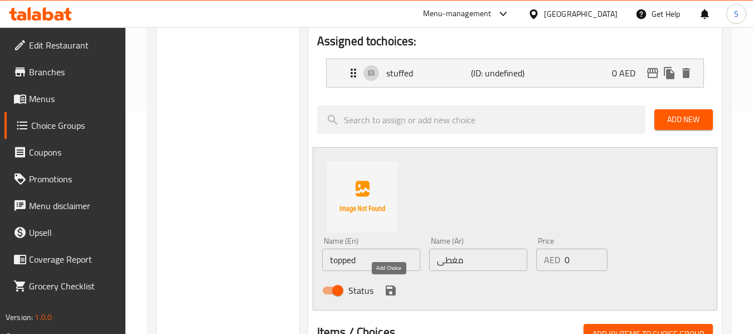
click at [395, 286] on icon "save" at bounding box center [390, 290] width 13 height 13
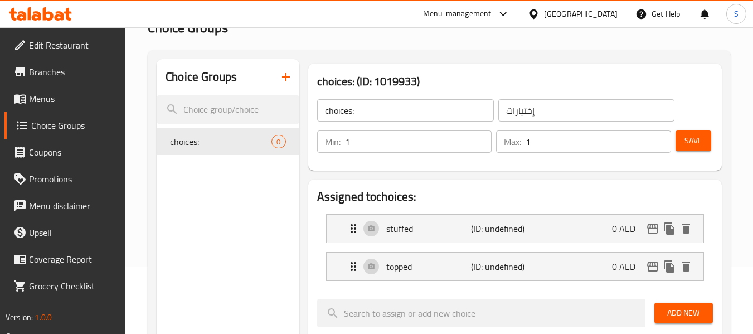
scroll to position [56, 0]
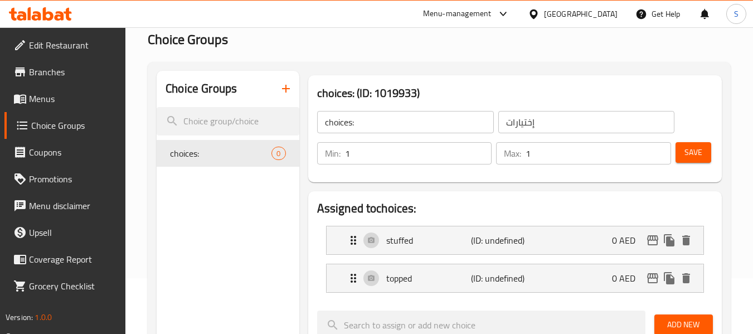
click at [683, 143] on button "Save" at bounding box center [694, 152] width 36 height 21
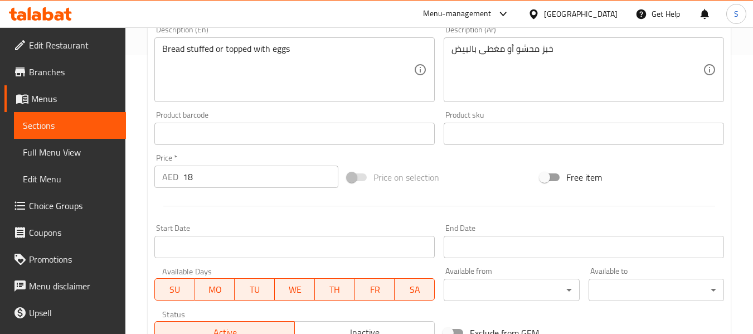
scroll to position [454, 0]
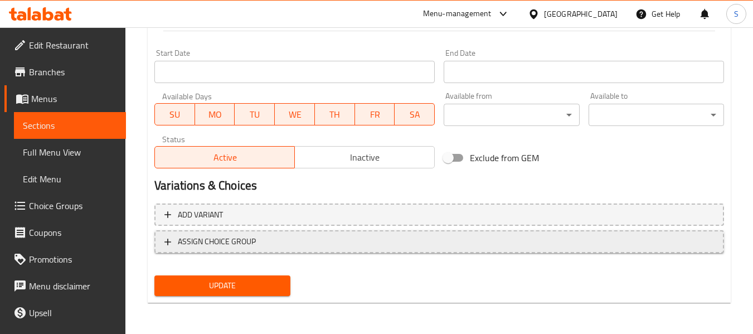
click at [347, 239] on span "ASSIGN CHOICE GROUP" at bounding box center [439, 242] width 550 height 14
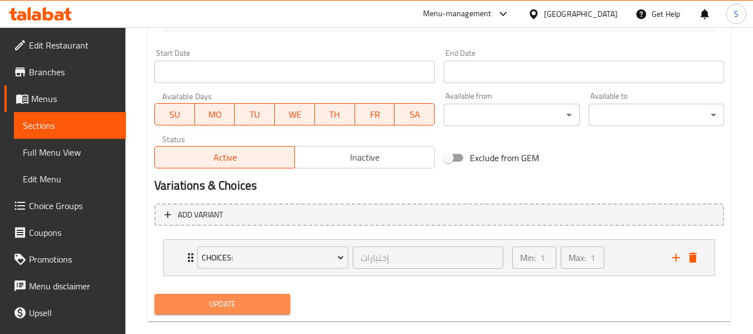
click at [246, 303] on span "Update" at bounding box center [222, 304] width 118 height 14
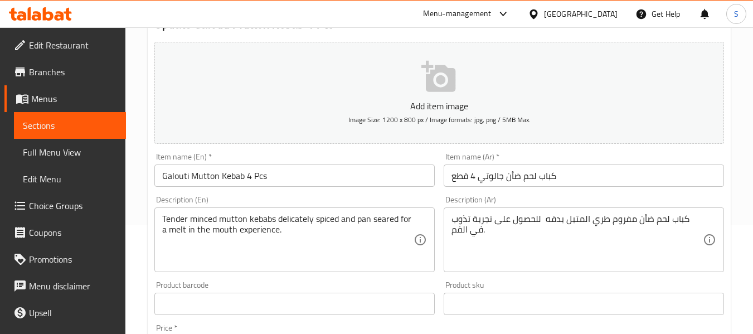
scroll to position [111, 0]
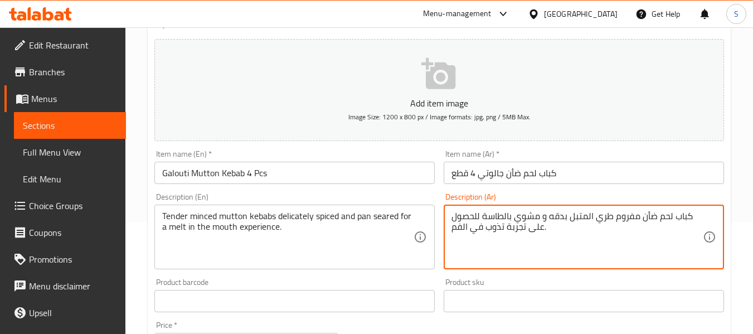
type textarea "كباب لحم ضأن مفروم طري المتبل بدقه و مشوي بالطاسة للحصول على تجربة تذوب في الفم."
click at [583, 168] on input "كباب لحم ضأن جالوتي 4 قطع" at bounding box center [584, 173] width 280 height 22
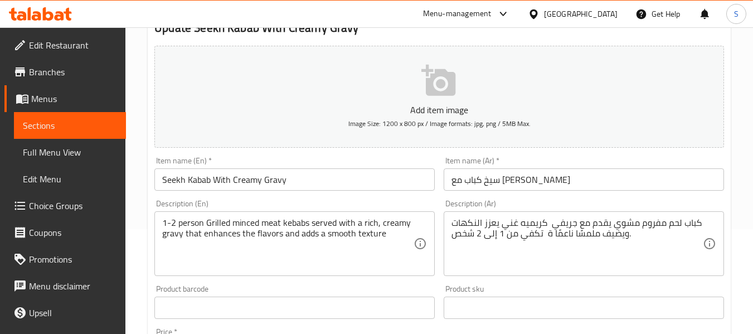
scroll to position [111, 0]
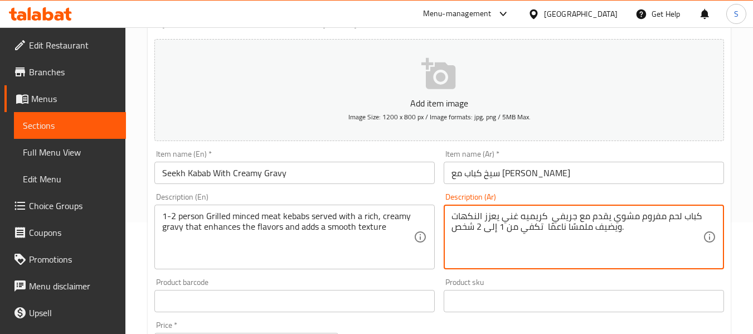
type textarea "كباب لحم مفروم مشوي يقدم مع جريفي كريميه غني يعزز النكهات ويضيف ملمسًا ناعمًا ت…"
click at [570, 177] on input "سيخ كباب مع [PERSON_NAME]" at bounding box center [584, 173] width 280 height 22
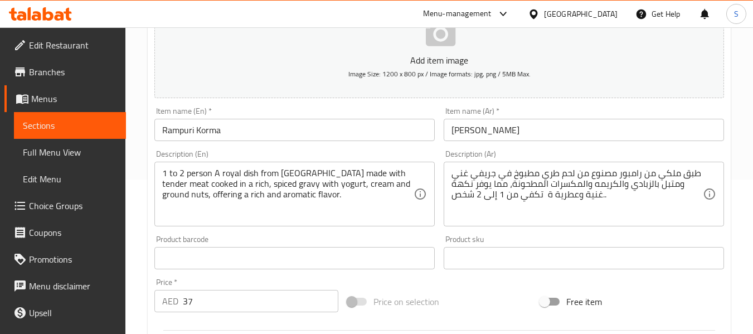
scroll to position [167, 0]
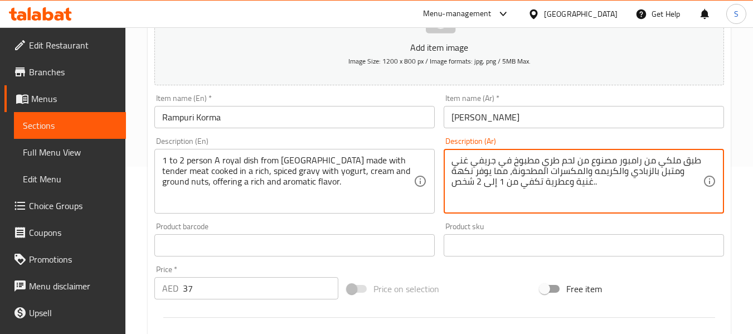
type textarea "طبق ملكي من رامبور مصنوع من لحم طري مطبوخ في جريفي غني ومتبل بالزبادي والكريمه …"
click at [529, 123] on input "[PERSON_NAME]" at bounding box center [584, 117] width 280 height 22
